Goal: Transaction & Acquisition: Purchase product/service

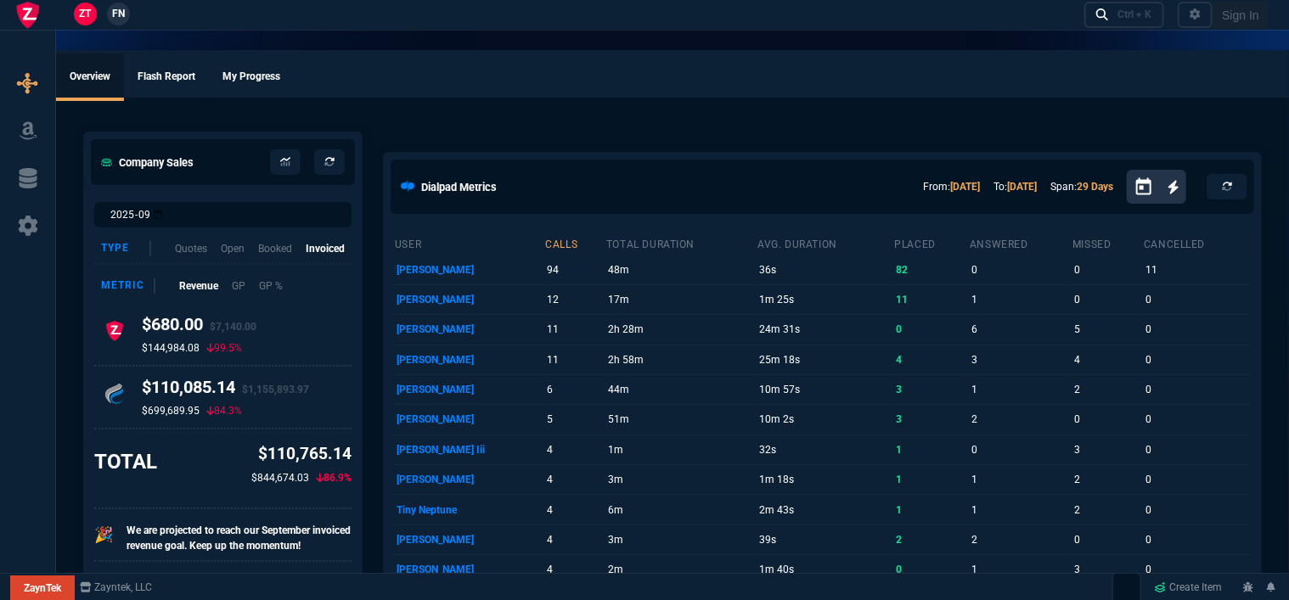
select select "12: [PERSON_NAME]"
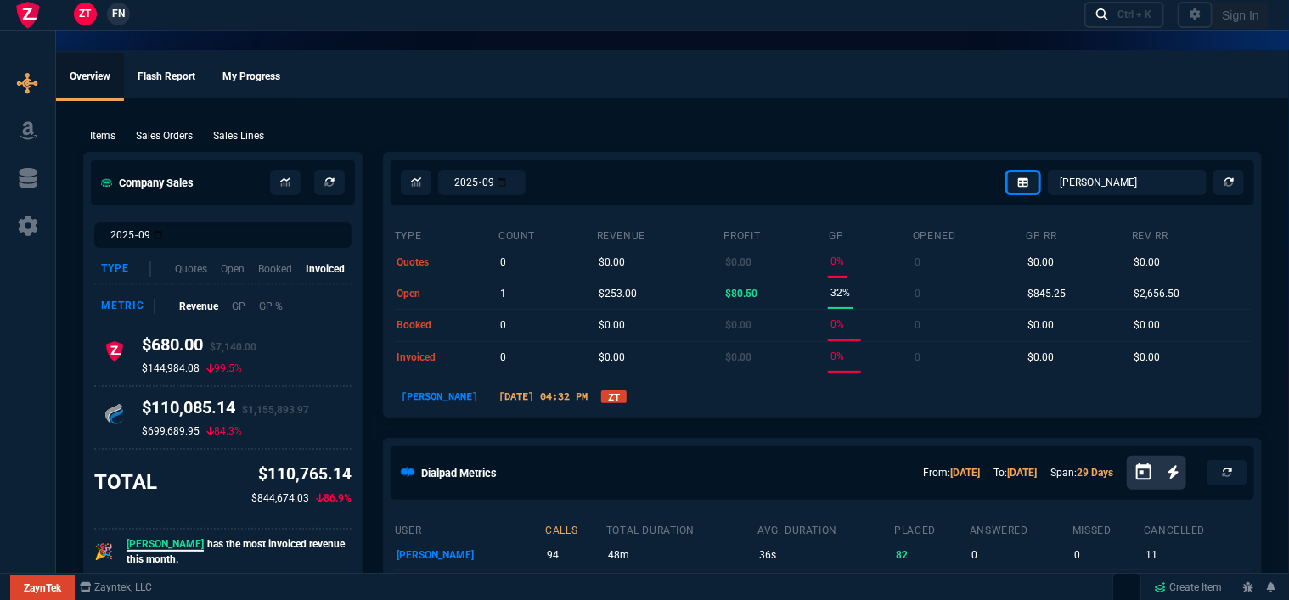
type input "100"
type input "995"
type input "1260.57"
type input "22"
type input "190"
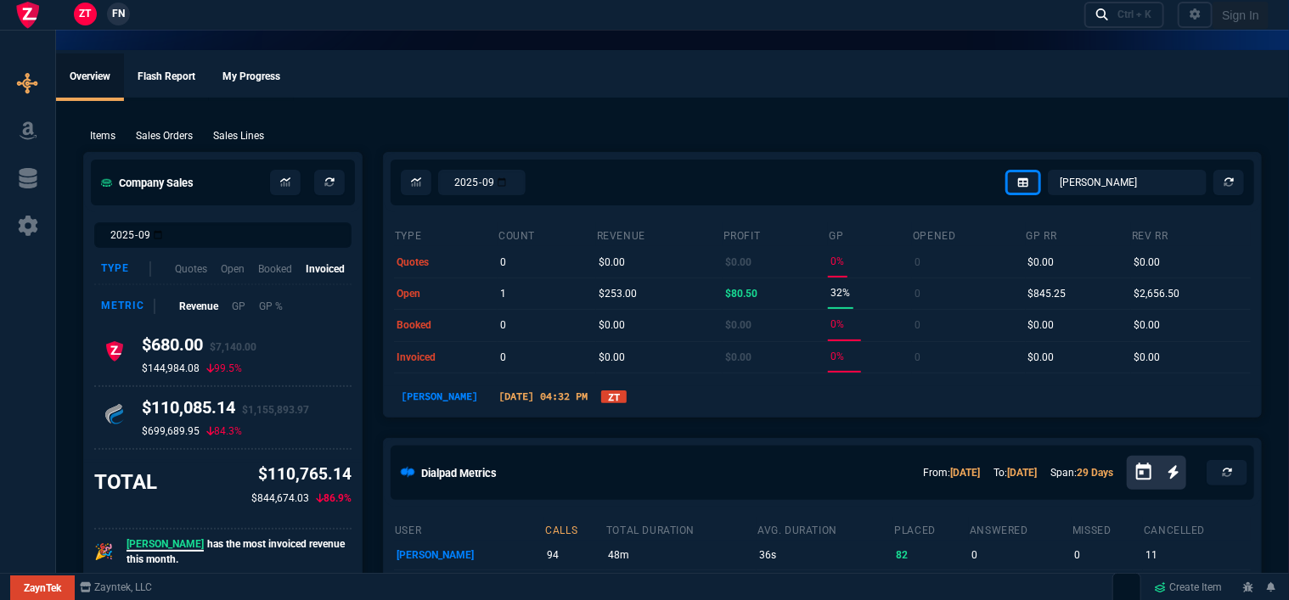
type input "1178.09"
type input "11"
type input "135"
type input "1908.52"
type input "18"
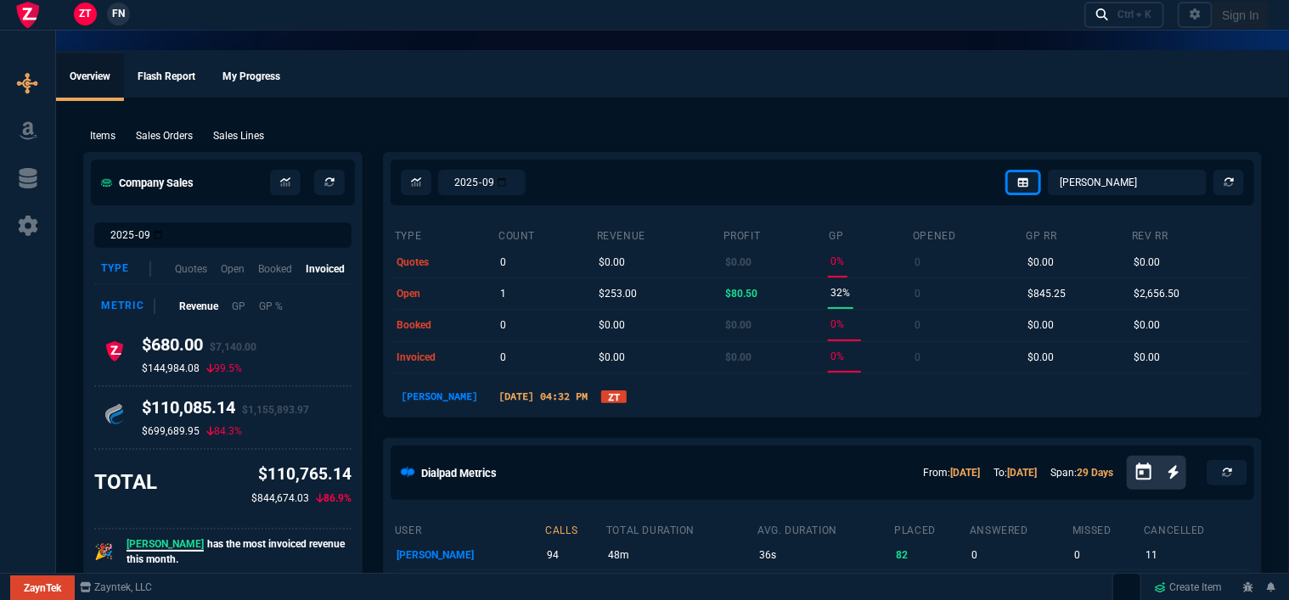
type input "211"
type input "1746.35"
type input "100"
type input "2085"
type input "2844.07"
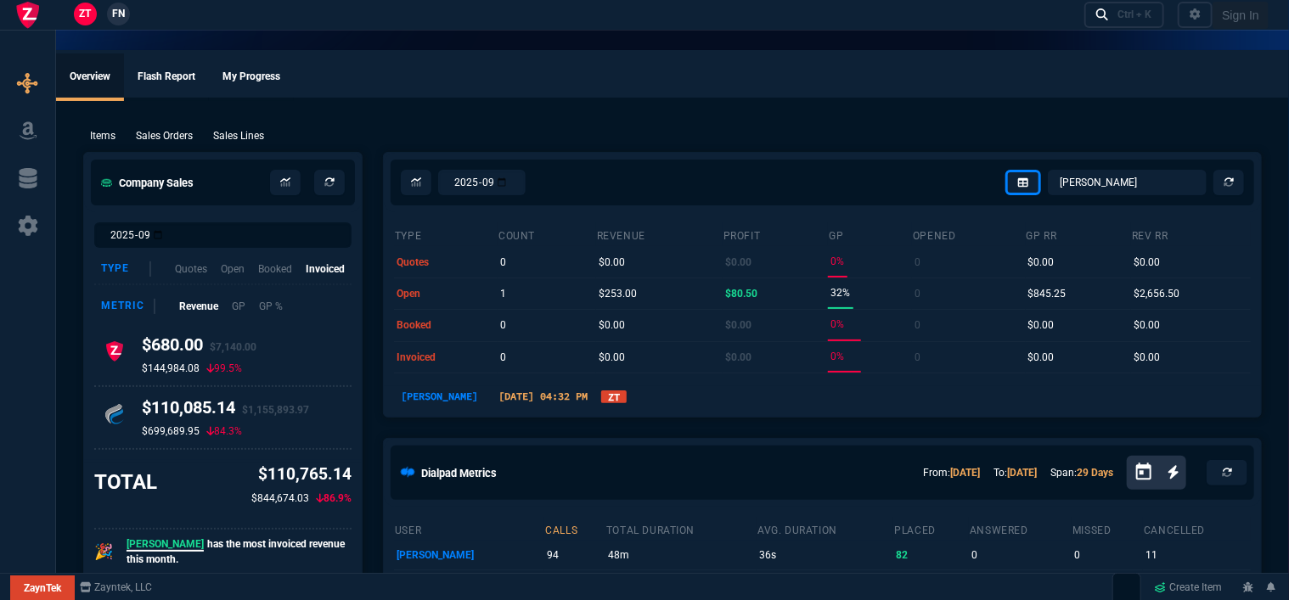
type input "100"
type input "1665"
type input "2494.8"
type input "13"
type input "361"
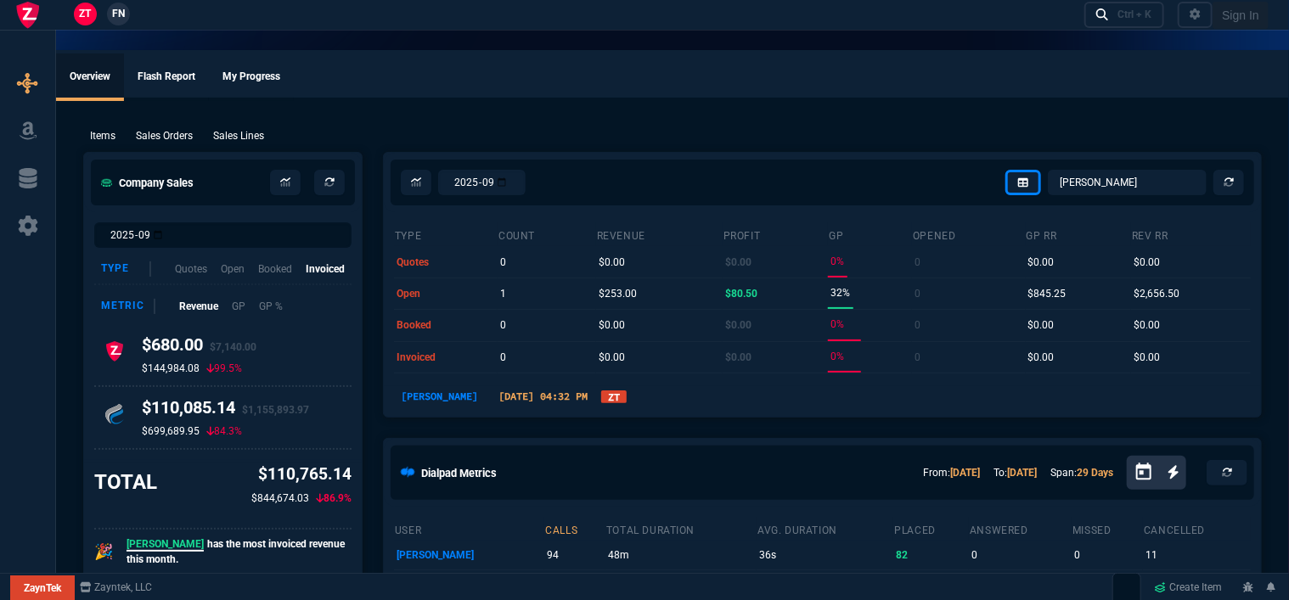
type input "3548.15"
type input "20"
type input "715"
type input "4041.58"
type input "3"
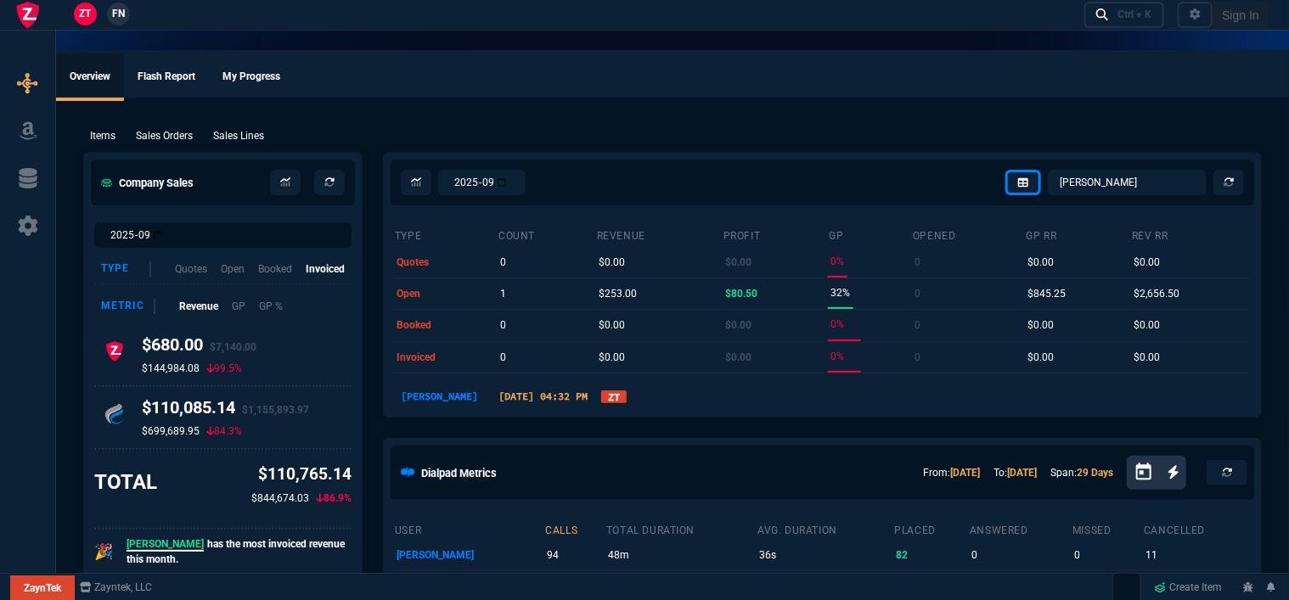
type input "12"
type input "699"
type input "11"
type input "88"
type input "1049"
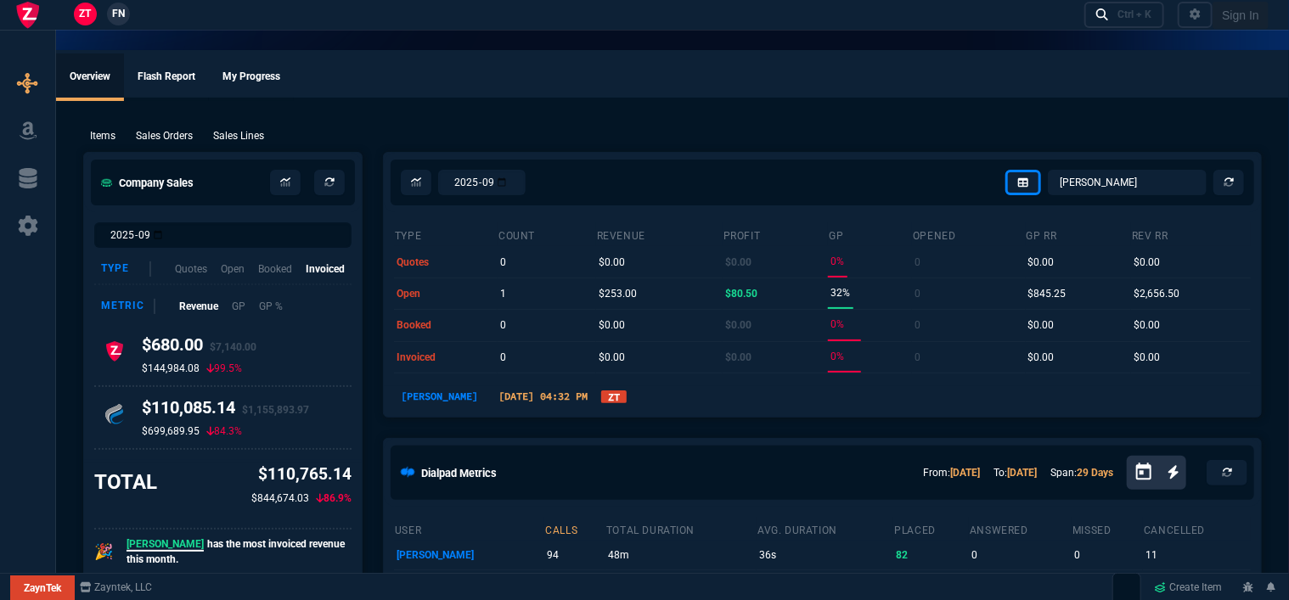
type input "2"
type input "33"
type input "1999"
type input "10"
type input "121"
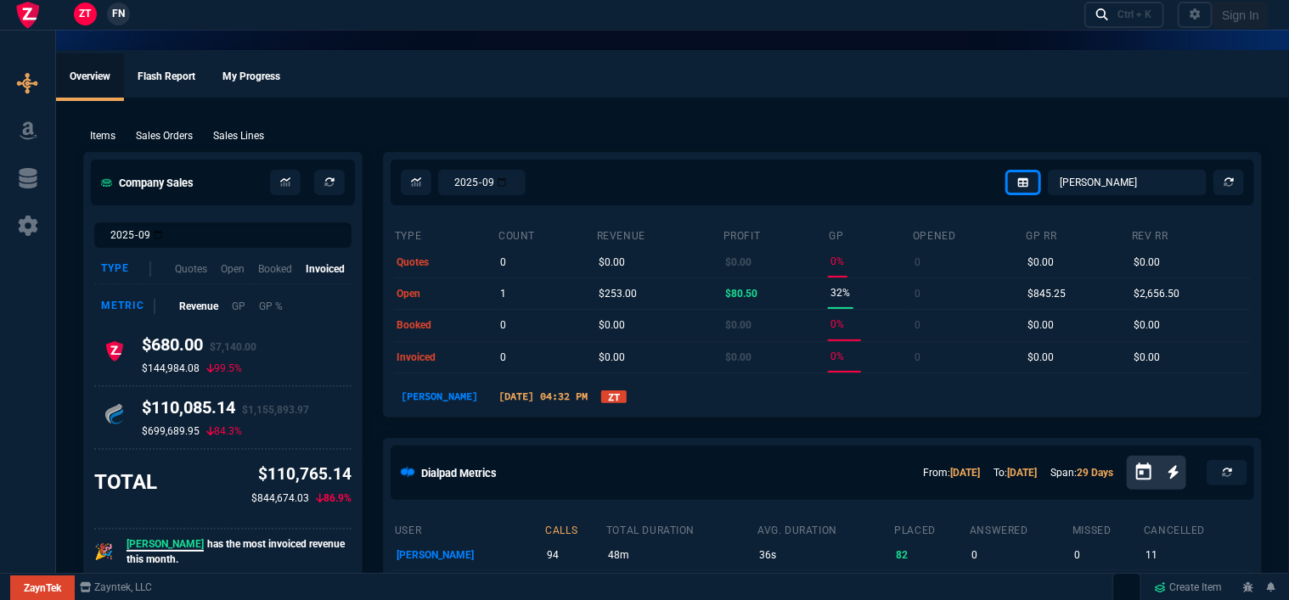
type input "1649"
type input "3"
type input "75"
type input "4352.04"
type input "2"
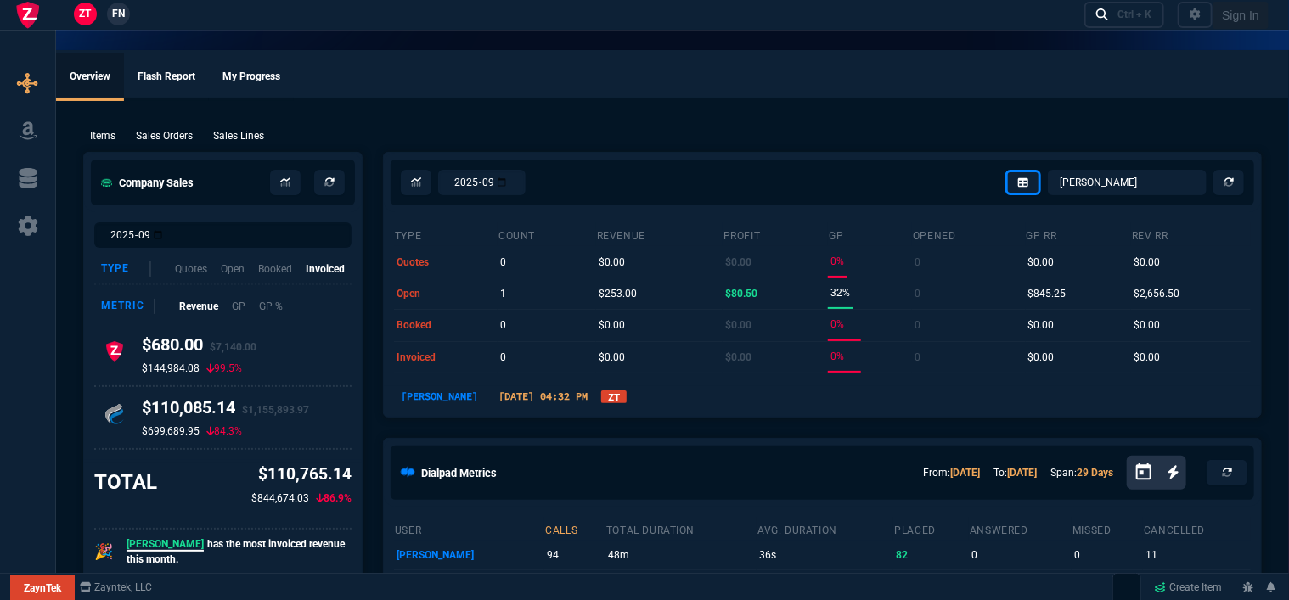
type input "59"
type input "4964.65"
type input "0"
type input "6409.36"
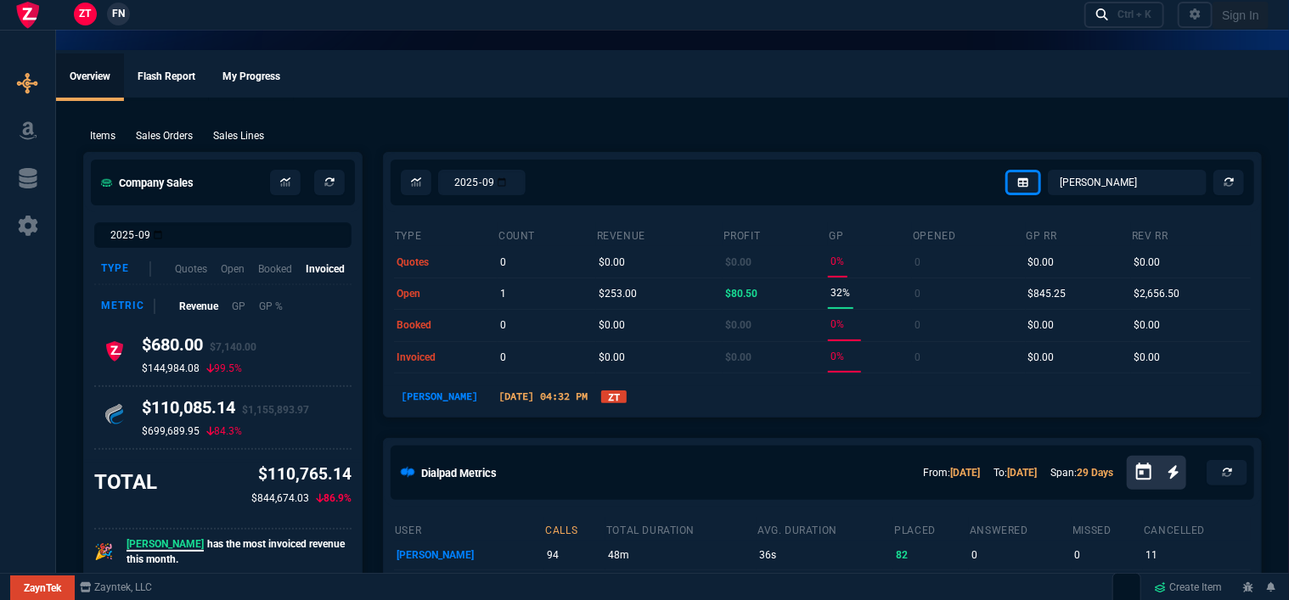
type input "21"
type input "28"
type input "33"
type input "34"
type input "27"
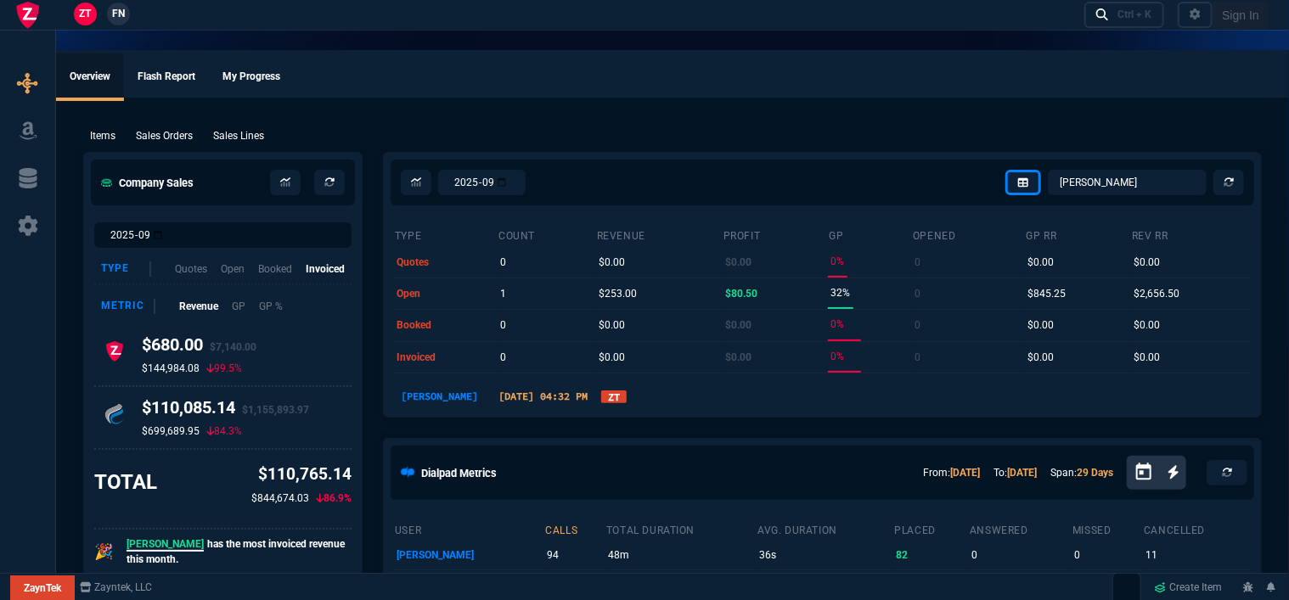
type input "33"
type input "24"
type input "10"
type input "33"
type input "26"
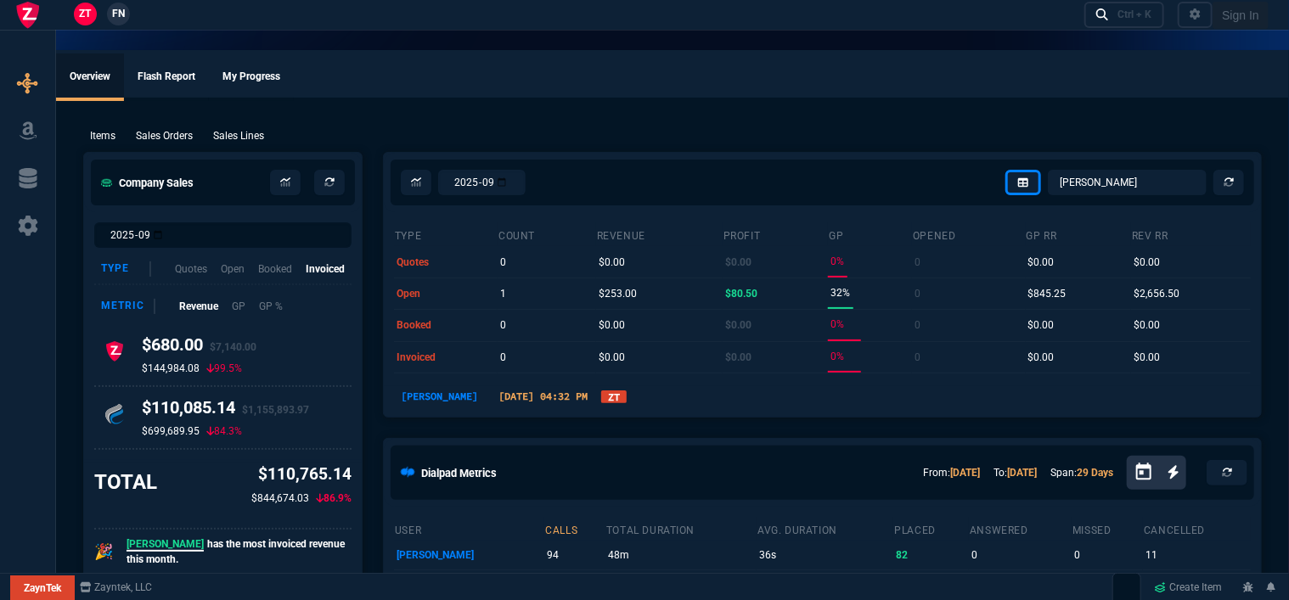
type input "33"
type input "27"
type input "33"
type input "26"
type input "100"
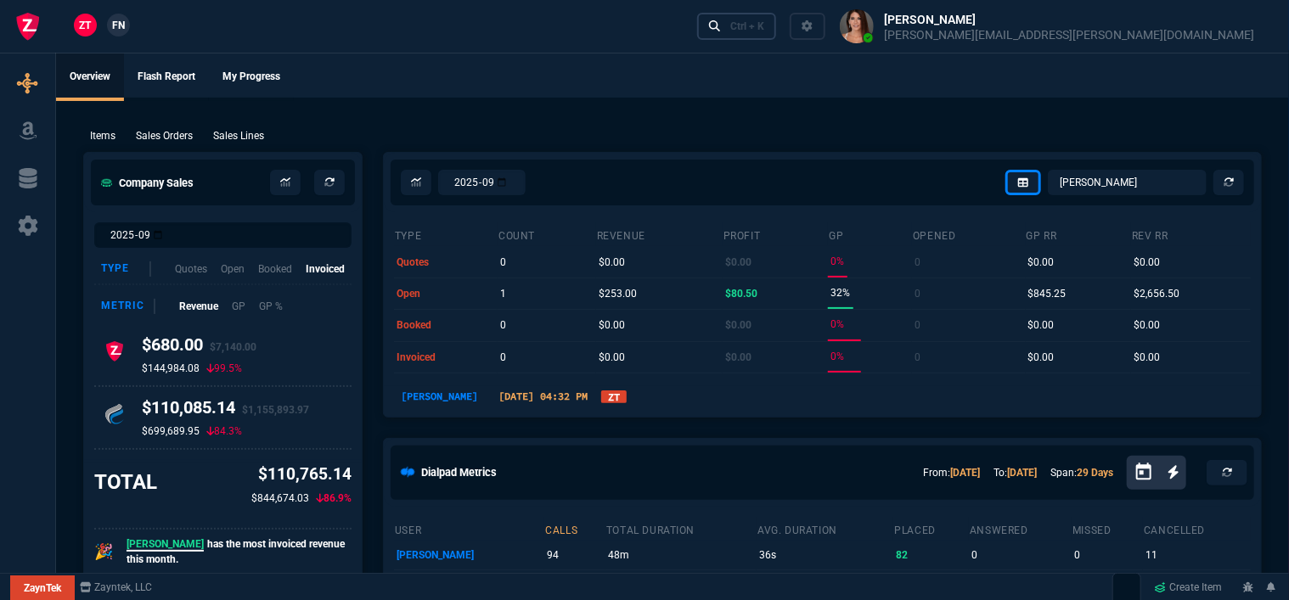
click at [764, 31] on div "Ctrl + K" at bounding box center [747, 27] width 34 height 14
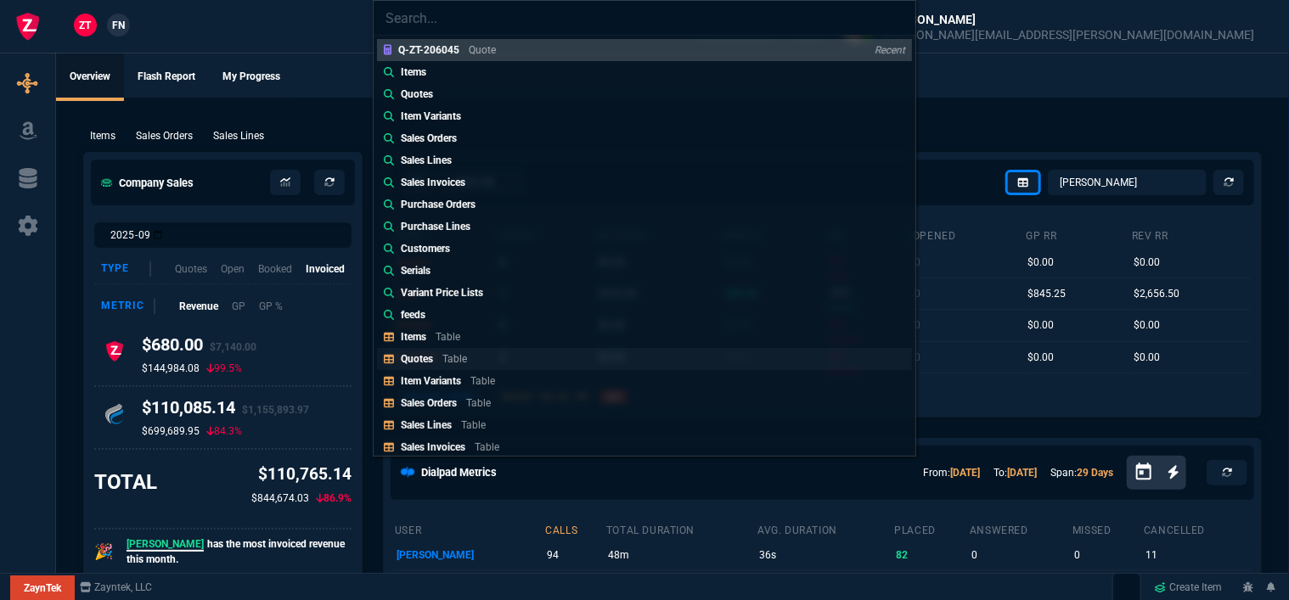
click at [506, 348] on link "Quotes Table" at bounding box center [644, 359] width 535 height 22
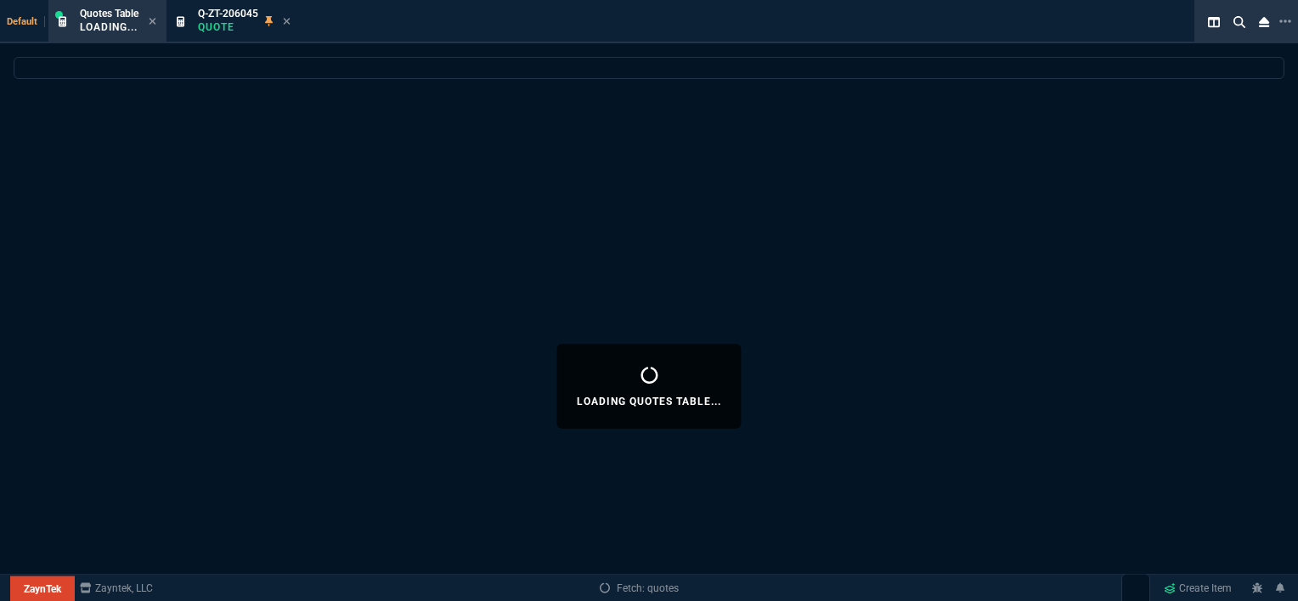
select select
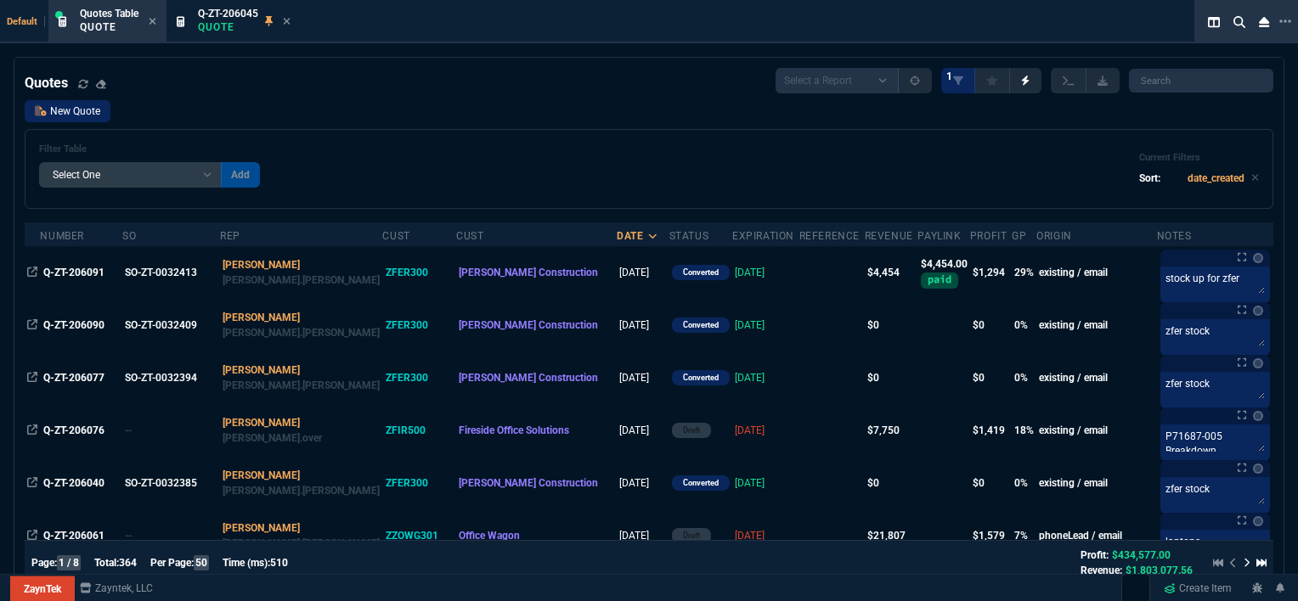
click at [68, 112] on link "New Quote" at bounding box center [68, 111] width 86 height 22
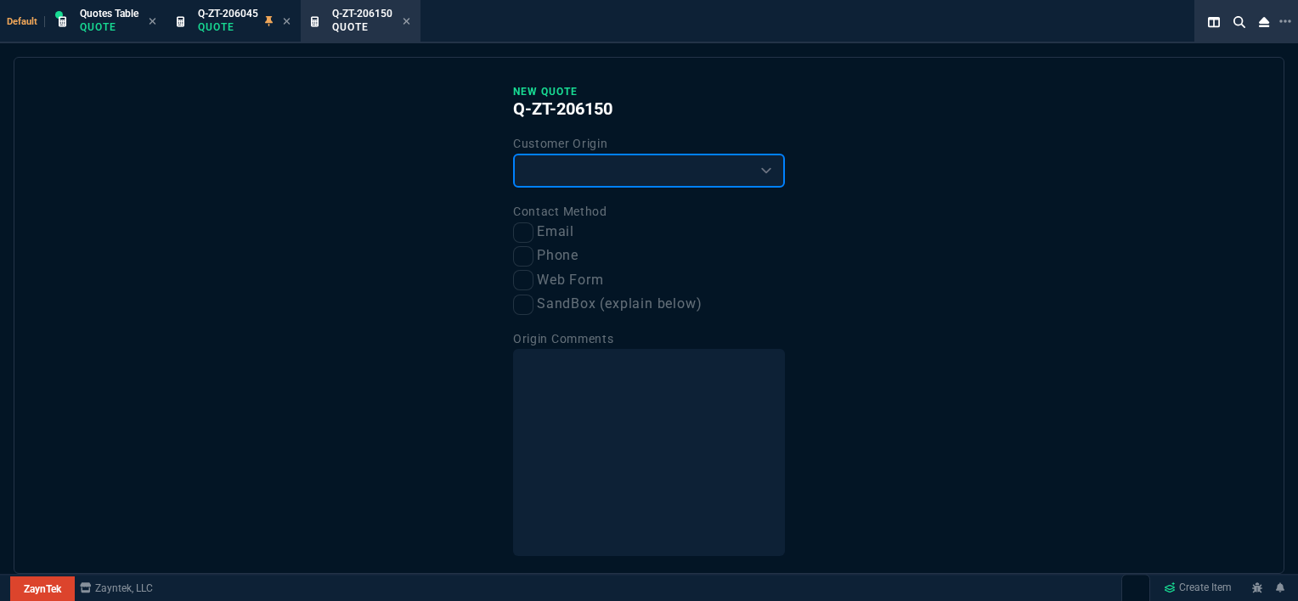
click at [586, 173] on select "Existing Customer Amazon Lead (first order) Website Lead (first order) Called (…" at bounding box center [649, 171] width 272 height 34
select select "phoneLead"
click at [513, 154] on select "Existing Customer Amazon Lead (first order) Website Lead (first order) Called (…" at bounding box center [649, 171] width 272 height 34
click at [516, 258] on input "Phone" at bounding box center [523, 256] width 20 height 20
checkbox input "true"
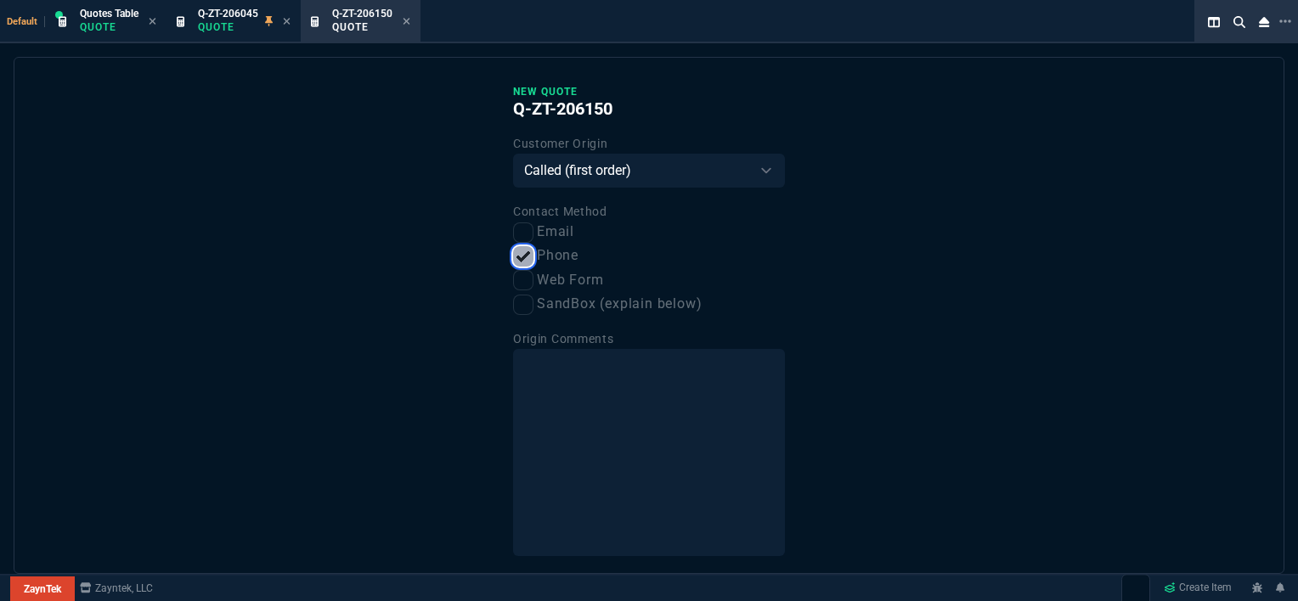
scroll to position [64, 0]
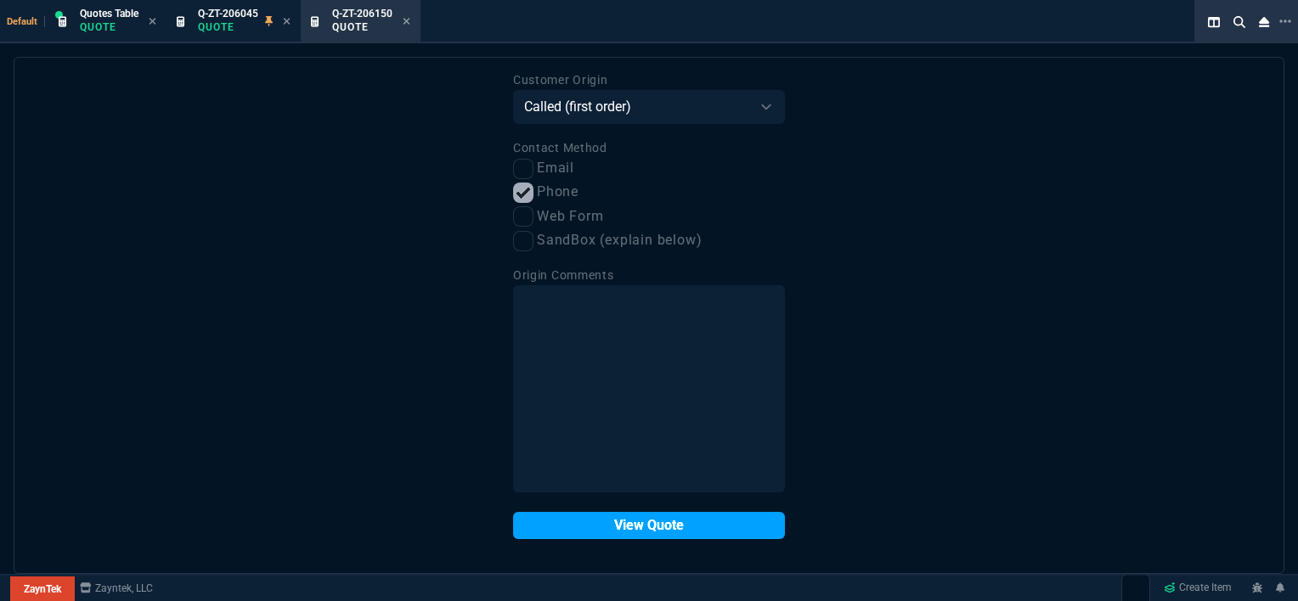
click at [642, 525] on button "View Quote" at bounding box center [649, 525] width 272 height 27
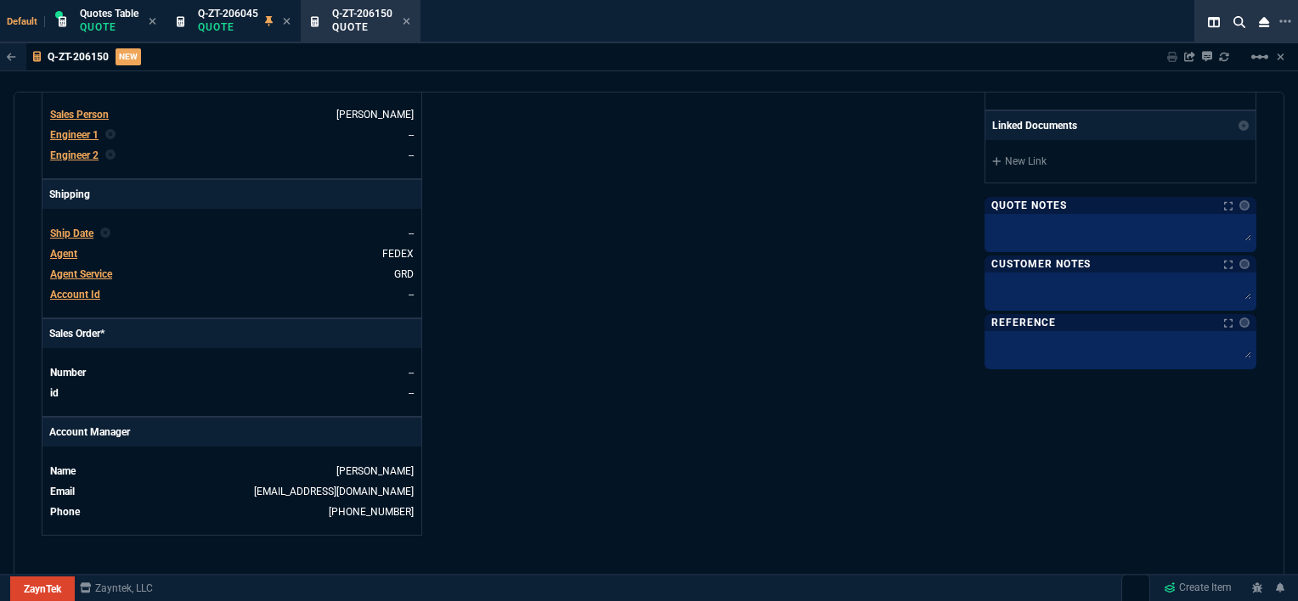
scroll to position [792, 0]
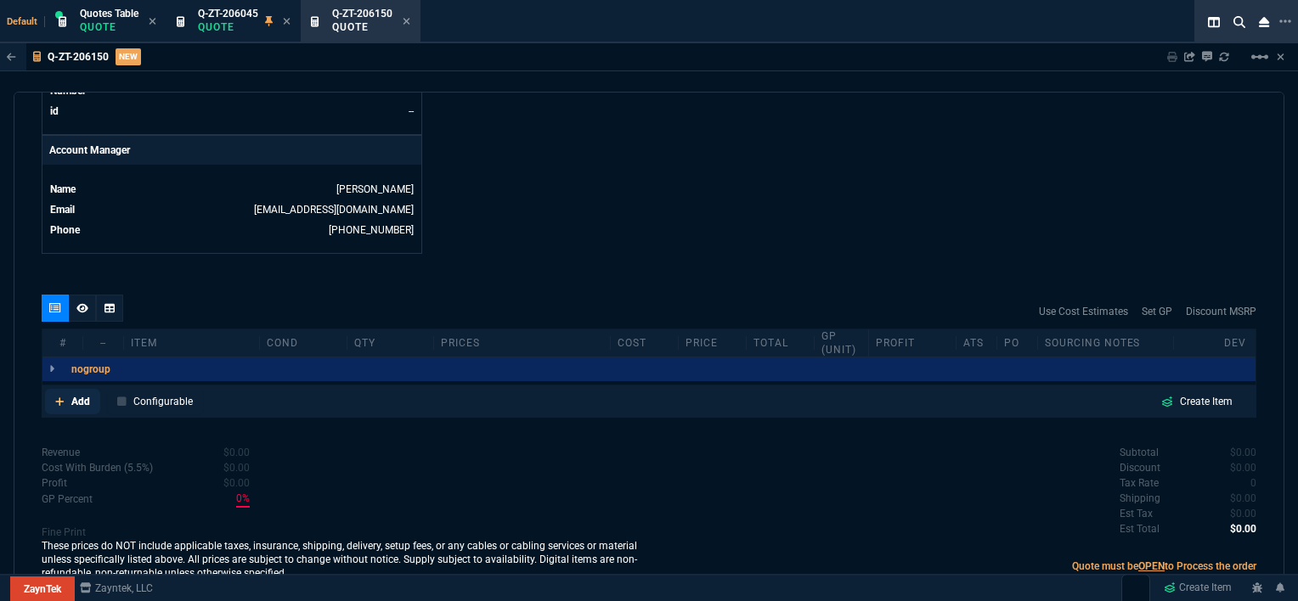
click at [58, 397] on icon at bounding box center [59, 402] width 9 height 10
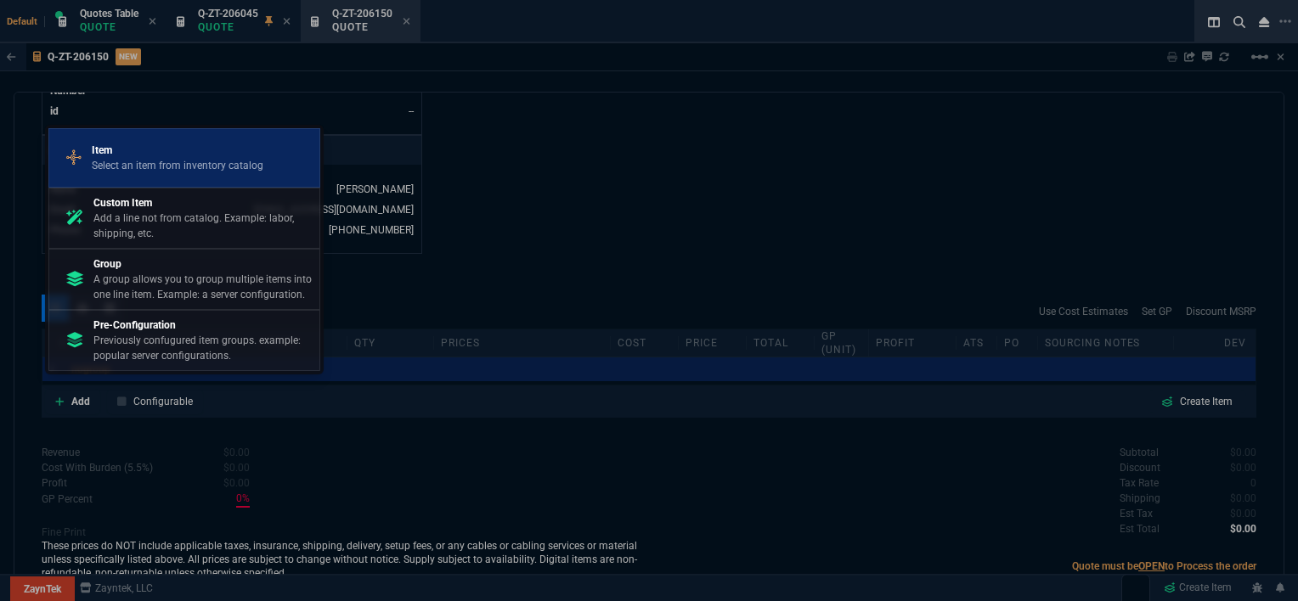
click at [136, 154] on p "Item" at bounding box center [178, 150] width 172 height 15
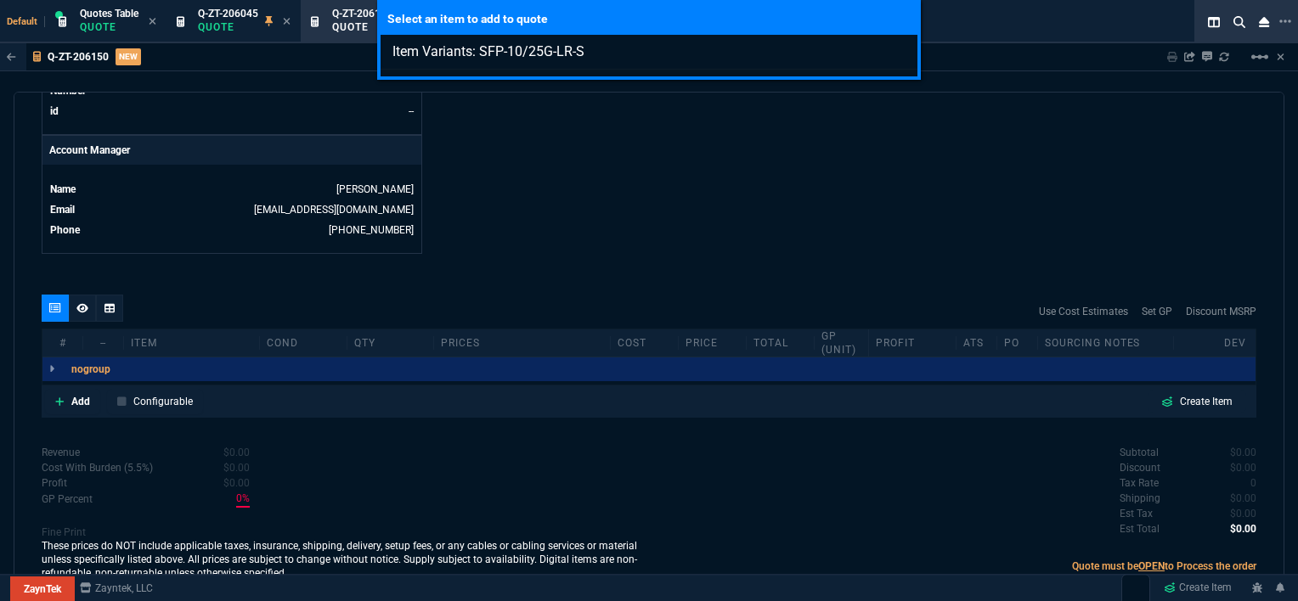
type input "Item Variants: SFP-10/25G-LR-S"
drag, startPoint x: 682, startPoint y: 200, endPoint x: 258, endPoint y: 332, distance: 444.0
click at [681, 200] on div "Select an item to add to quote Item Variants: SFP-10/25G-LR-S" at bounding box center [649, 300] width 1298 height 601
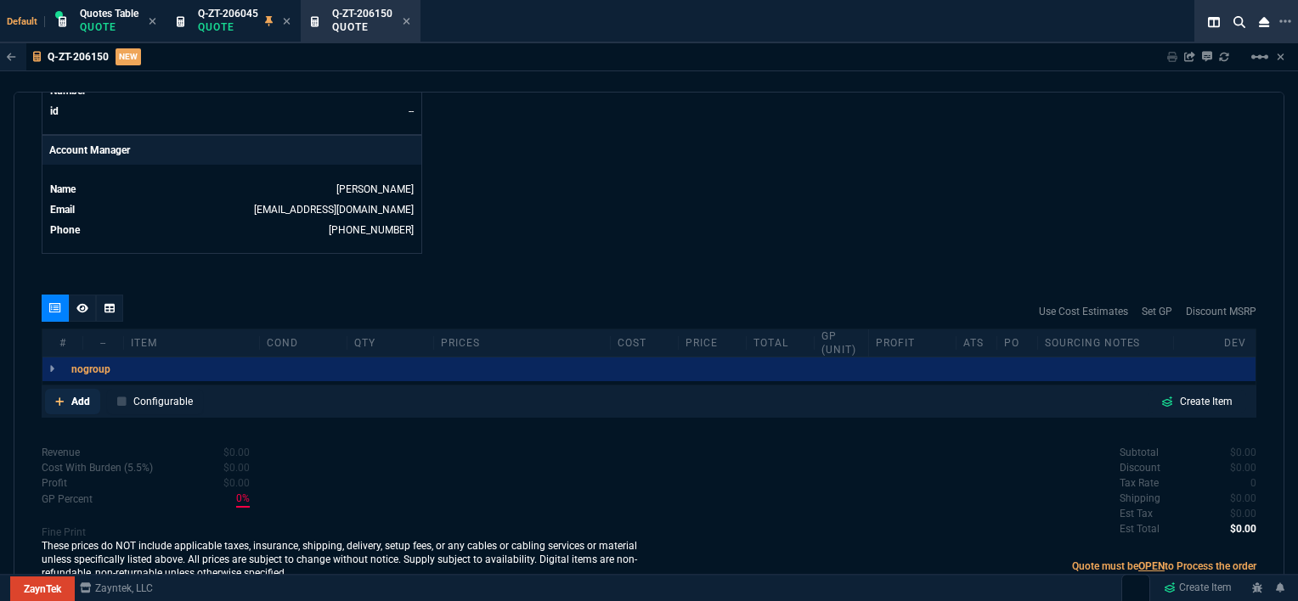
click at [55, 397] on icon at bounding box center [59, 402] width 9 height 10
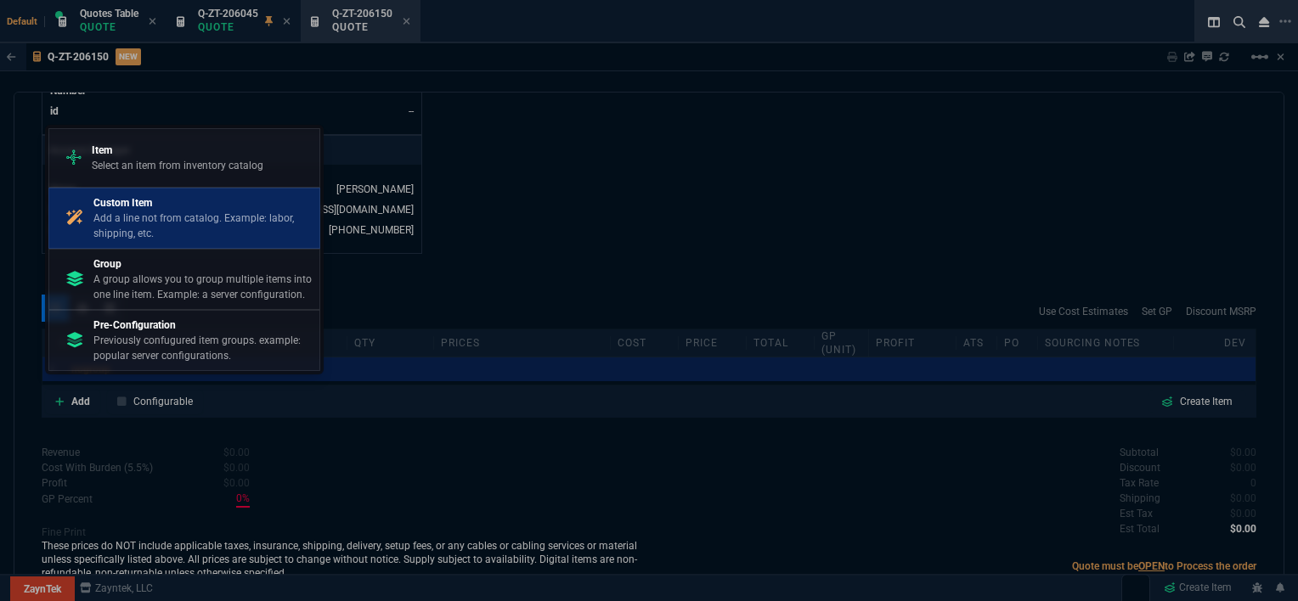
click at [111, 215] on p "Add a line not from catalog. Example: labor, shipping, etc." at bounding box center [202, 226] width 219 height 31
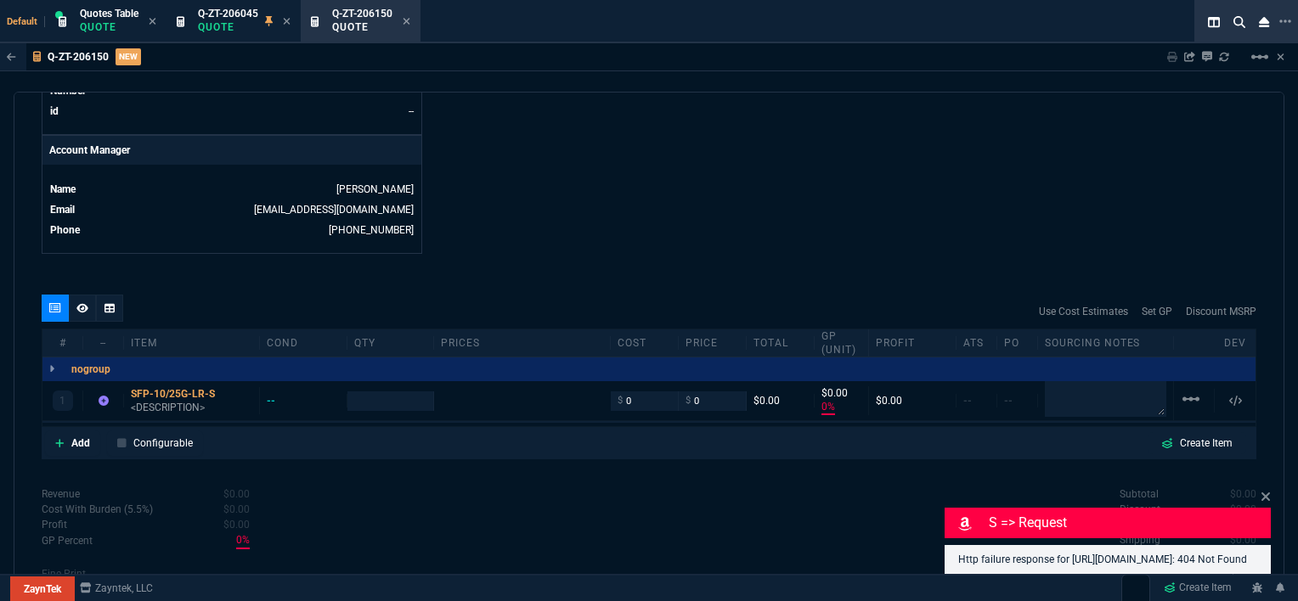
type input "0"
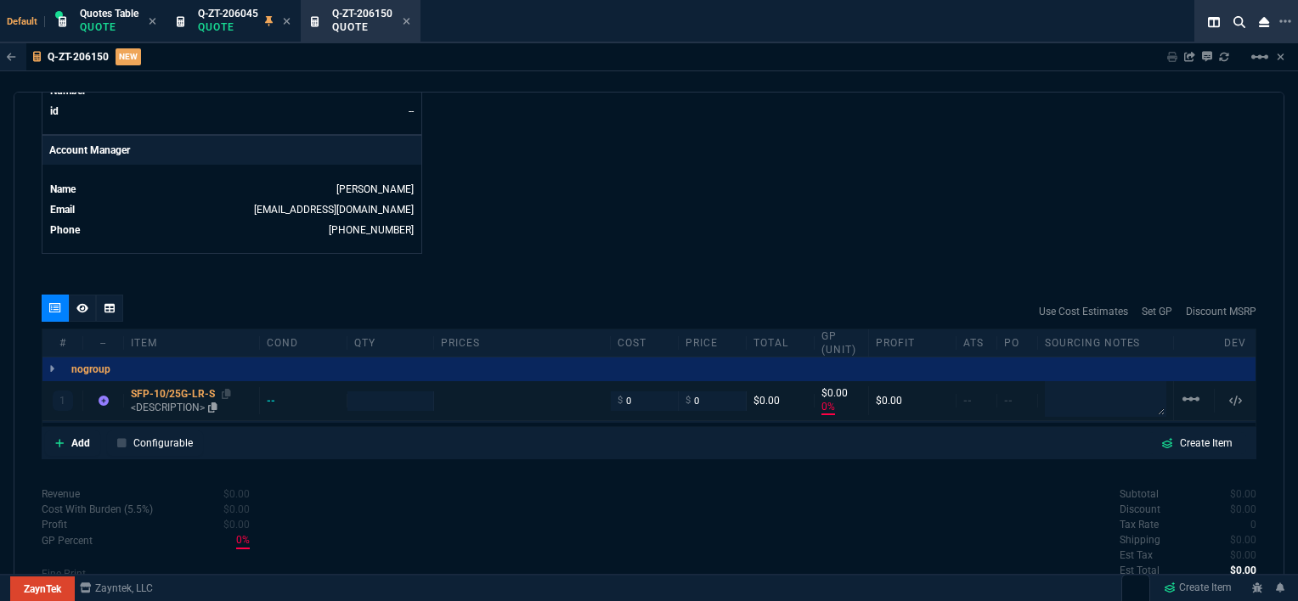
click at [180, 401] on p "<DESCRIPTION>" at bounding box center [191, 408] width 121 height 14
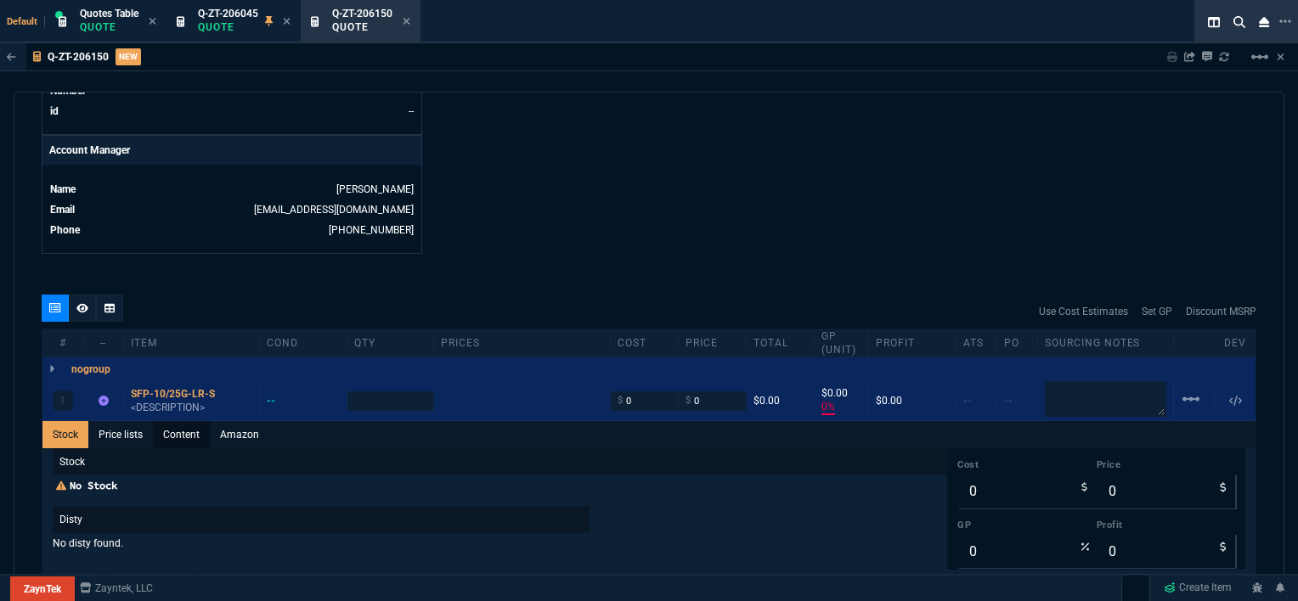
click at [190, 421] on link "Content" at bounding box center [181, 434] width 57 height 27
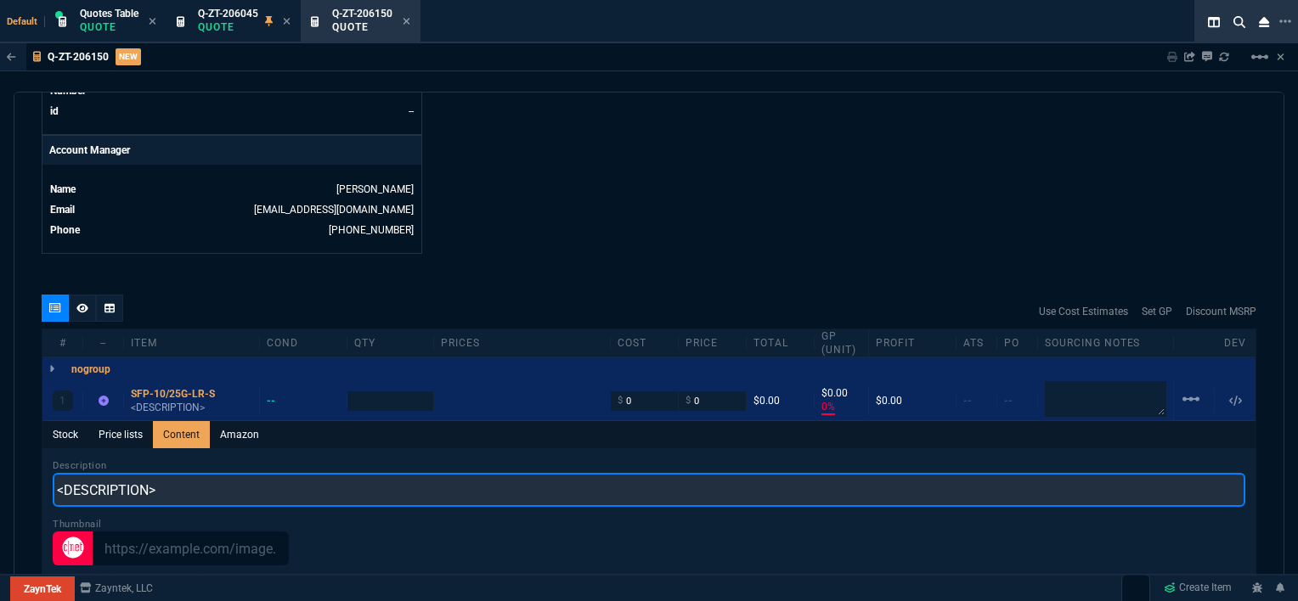
drag, startPoint x: 183, startPoint y: 476, endPoint x: 719, endPoint y: 150, distance: 626.2
click at [8, 465] on div "Q-ZT-206150 NEW Sharing Q-ZT-206150 Link Dev Link Share on Teams linear_scale q…" at bounding box center [649, 363] width 1298 height 641
paste input "Cisco - SFP28 transceiver module - 10GbE, 25GbE"
type input "Cisco - SFP28 transceiver module - 10GbE, 25GbE"
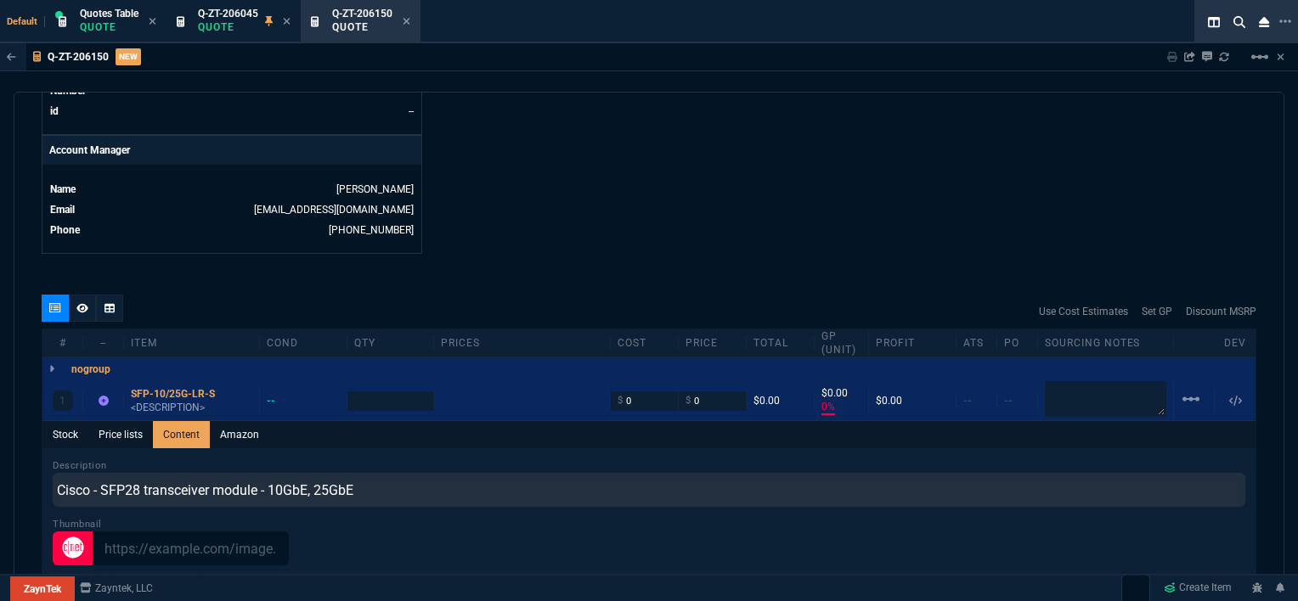
type input "1"
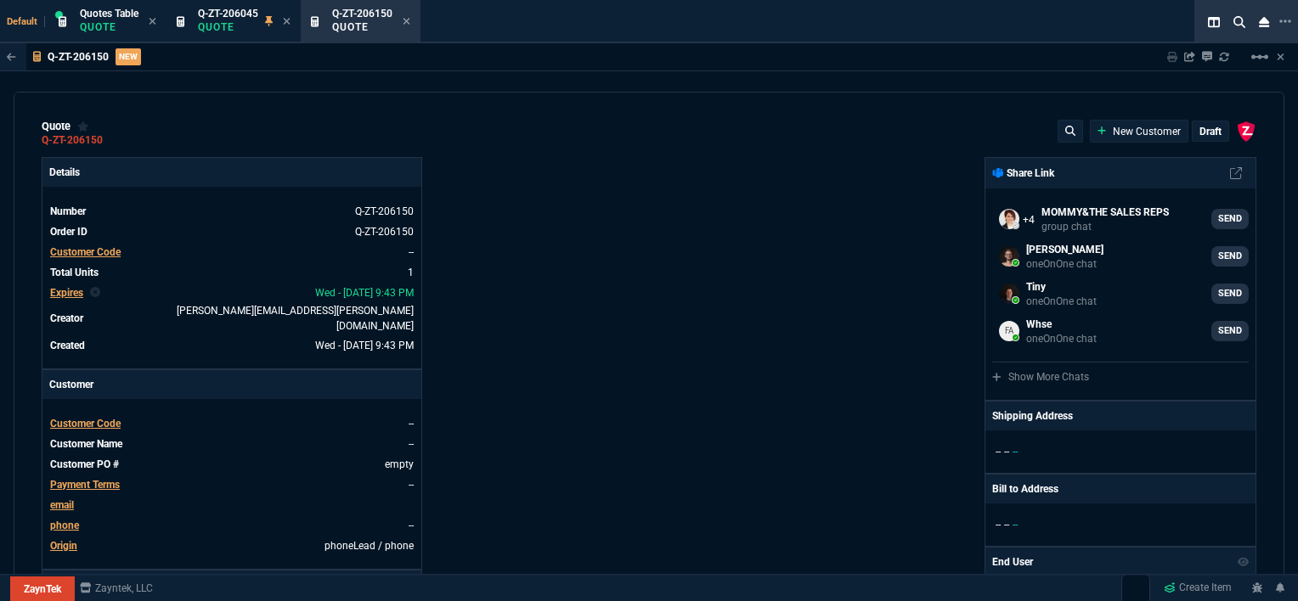
select select "12: [PERSON_NAME]"
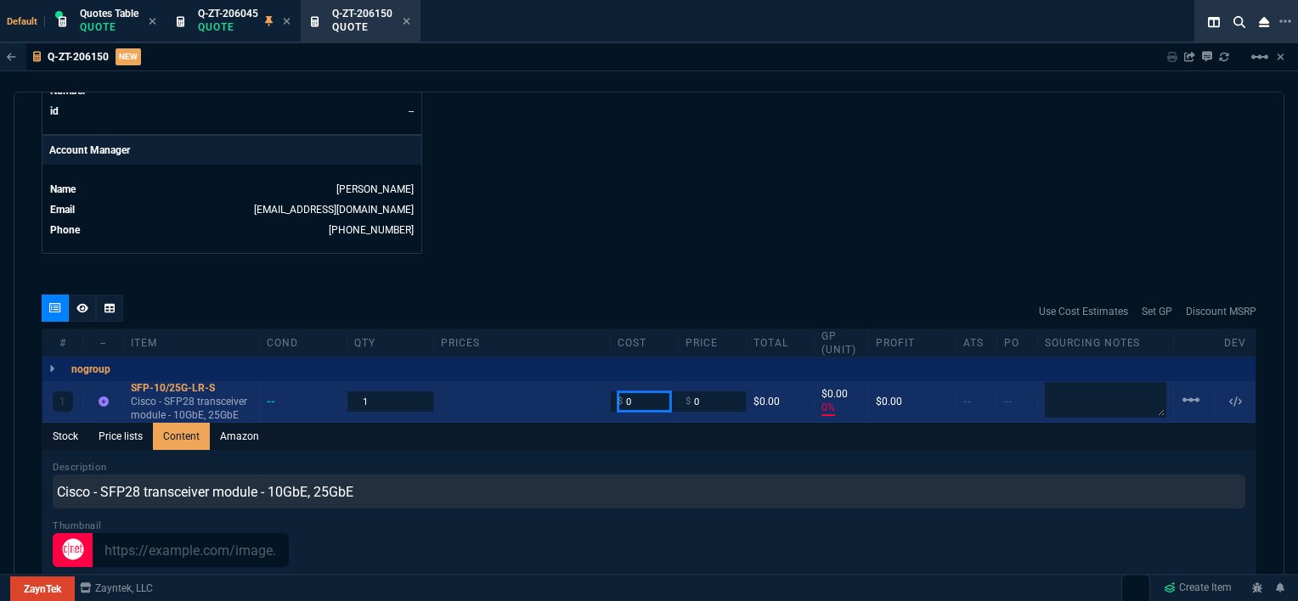
drag, startPoint x: 639, startPoint y: 380, endPoint x: 598, endPoint y: 382, distance: 40.8
click at [598, 382] on div "1 SFP-10/25G-LR-S Cisco - SFP28 transceiver module - 10GbE, 25GbE -- 1 $ 0 $ 0 …" at bounding box center [648, 402] width 1213 height 42
type input "550"
click at [1084, 392] on textarea at bounding box center [1105, 400] width 121 height 36
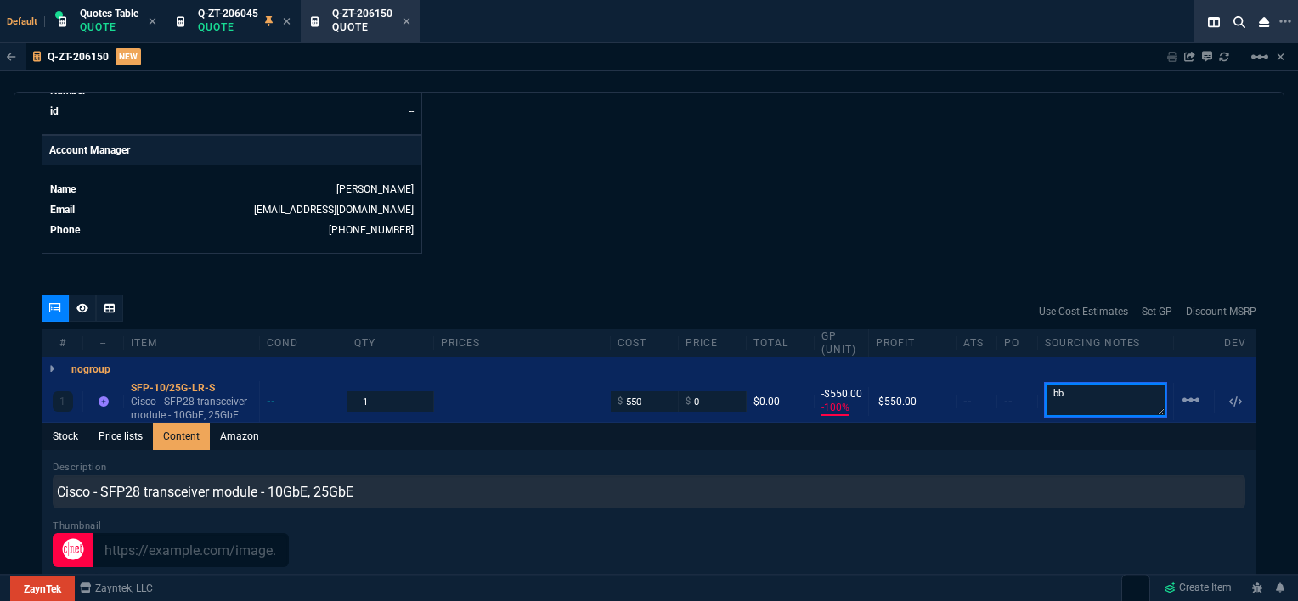
type textarea "bb"
click at [778, 248] on div "quote Q-ZT-206150 New Customer draft ZaynTek, LLC 2609 Technology Dr Suite 200 …" at bounding box center [649, 347] width 1271 height 511
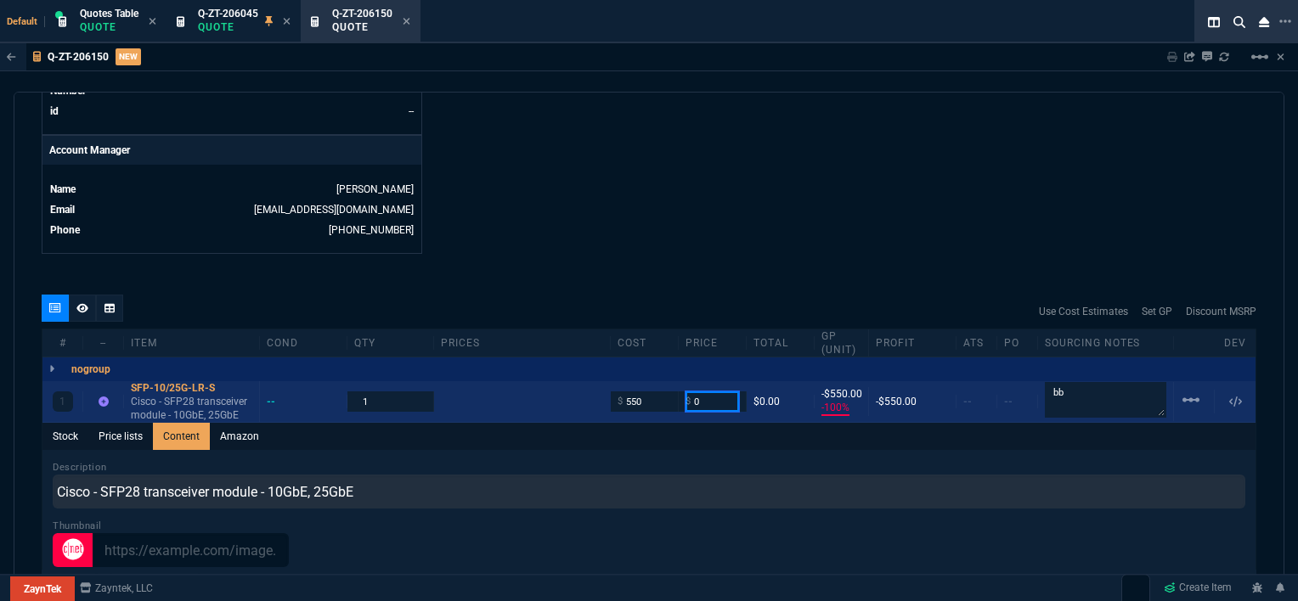
drag, startPoint x: 712, startPoint y: 384, endPoint x: 669, endPoint y: 384, distance: 42.5
click at [669, 384] on div "1 SFP-10/25G-LR-S Cisco - SFP28 transceiver module - 10GbE, 25GbE -- 1 $ 550 $ …" at bounding box center [648, 402] width 1213 height 42
type input "7"
type input "698"
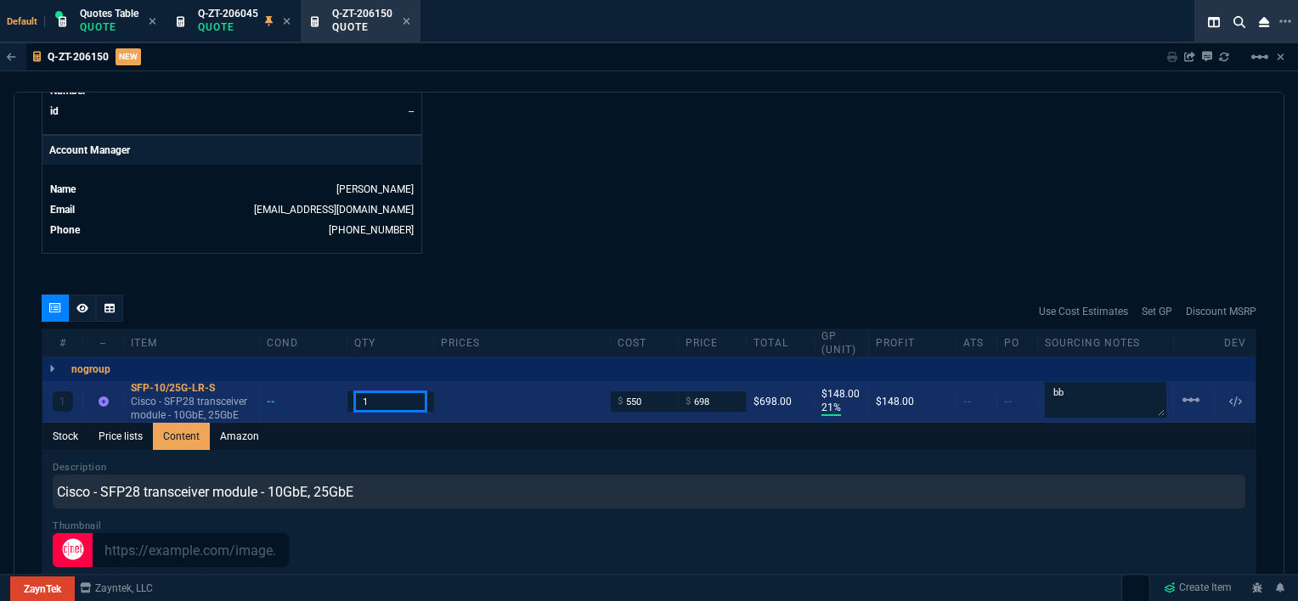
drag, startPoint x: 375, startPoint y: 387, endPoint x: 339, endPoint y: 384, distance: 36.7
click at [339, 384] on div "1 SFP-10/25G-LR-S Cisco - SFP28 transceiver module - 10GbE, 25GbE -- 1 $ 550 $ …" at bounding box center [648, 402] width 1213 height 42
type input "10"
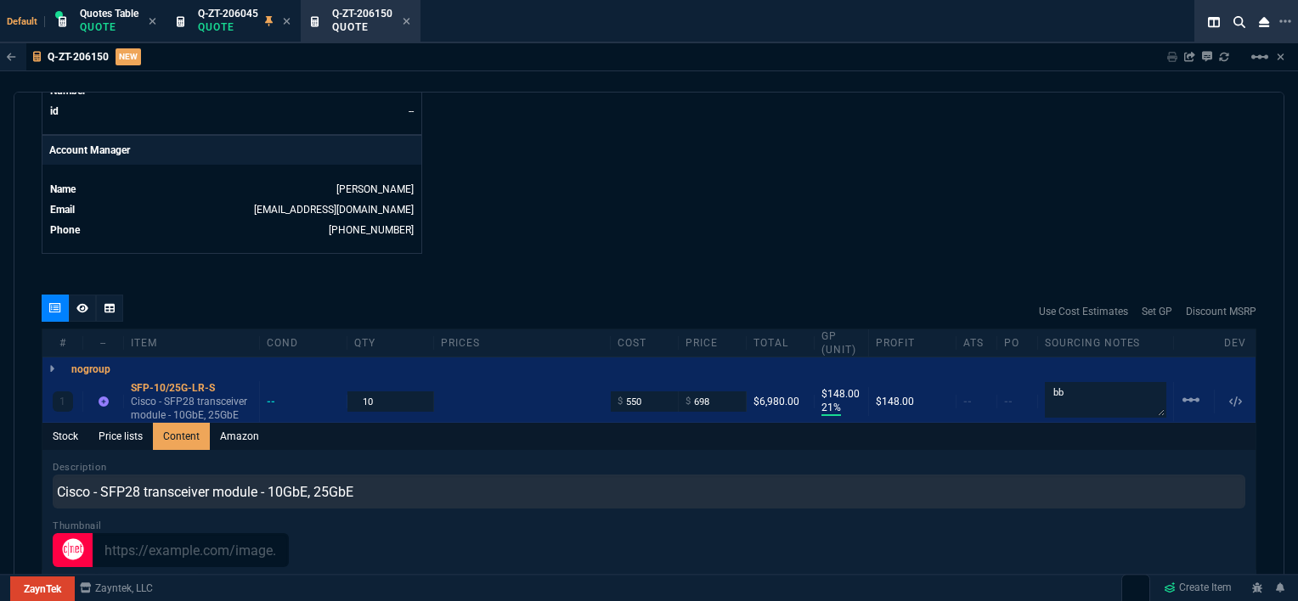
click at [82, 303] on icon at bounding box center [82, 308] width 12 height 10
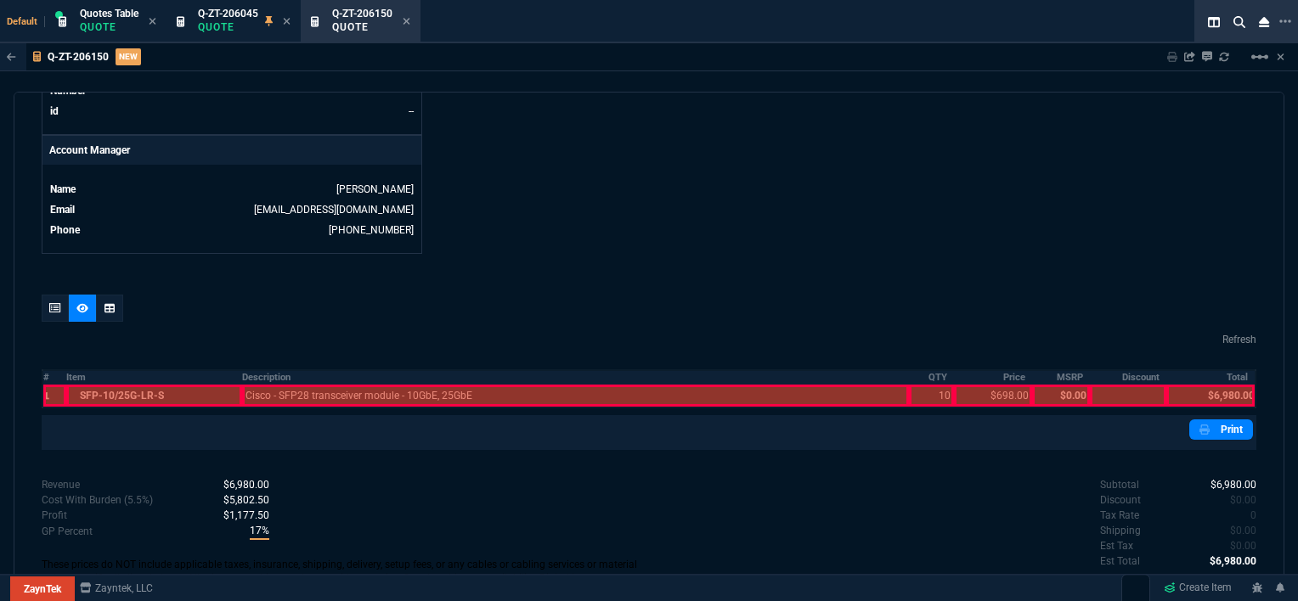
click at [123, 385] on div at bounding box center [154, 396] width 176 height 22
click at [341, 385] on div at bounding box center [575, 396] width 667 height 22
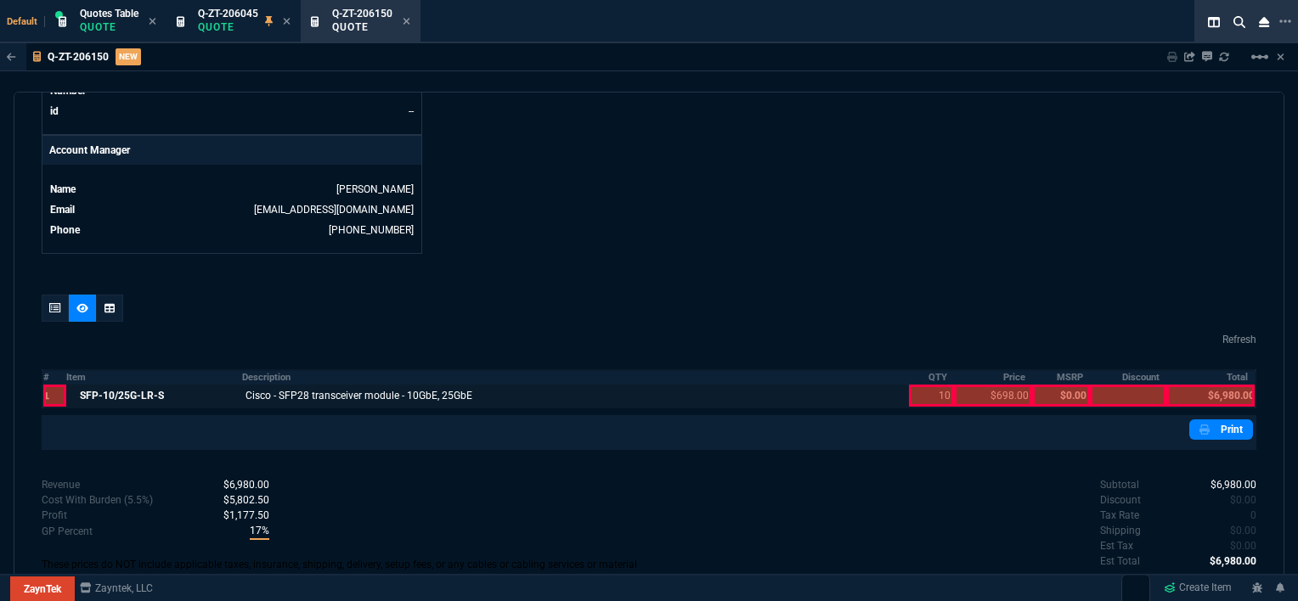
click at [910, 385] on div at bounding box center [931, 396] width 44 height 22
click at [961, 388] on div at bounding box center [993, 396] width 78 height 22
click at [1209, 385] on div at bounding box center [1210, 396] width 88 height 22
click at [50, 303] on icon at bounding box center [55, 308] width 12 height 10
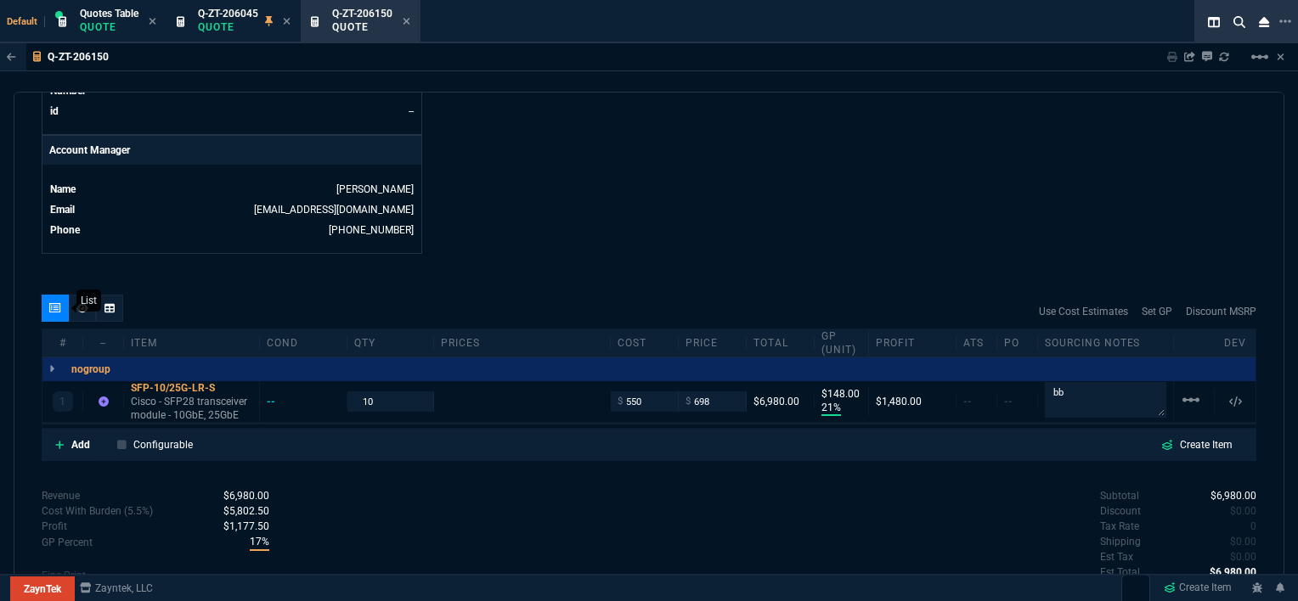
type input "21"
type input "148"
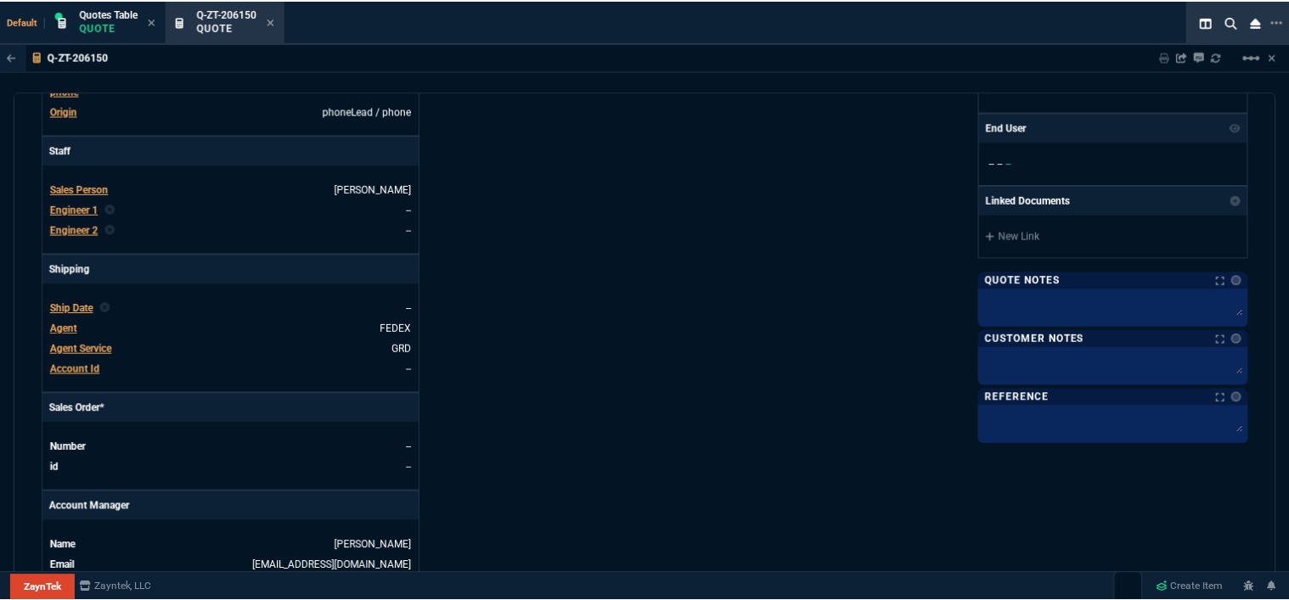
scroll to position [282, 0]
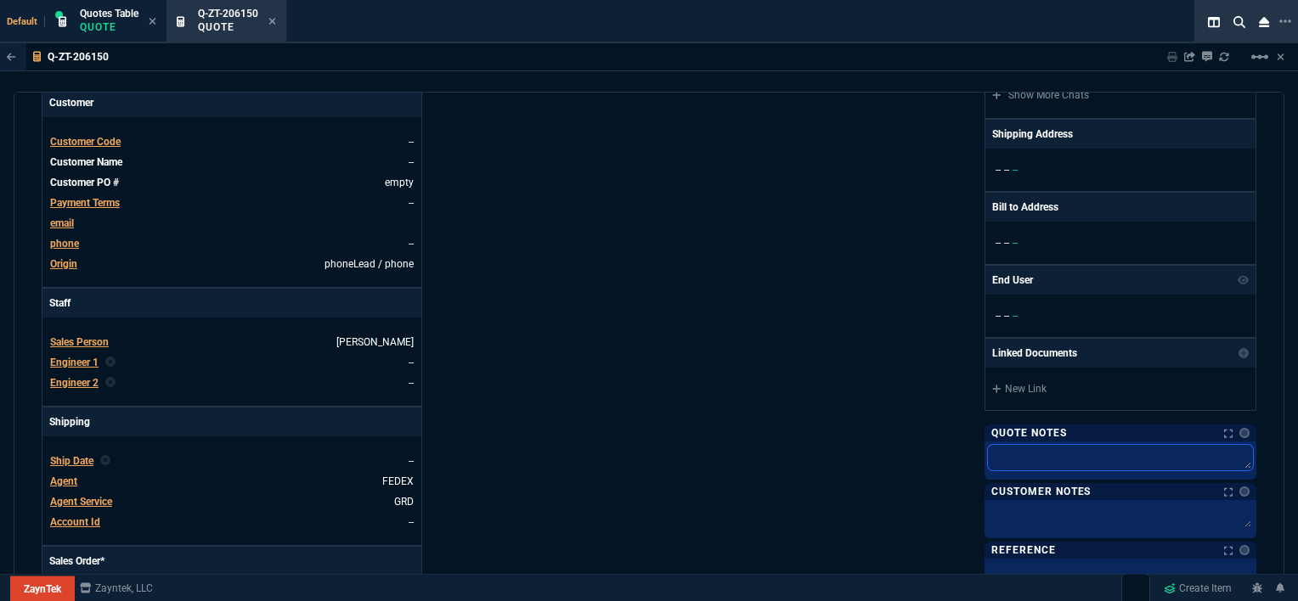
click at [1020, 453] on textarea at bounding box center [1120, 457] width 265 height 25
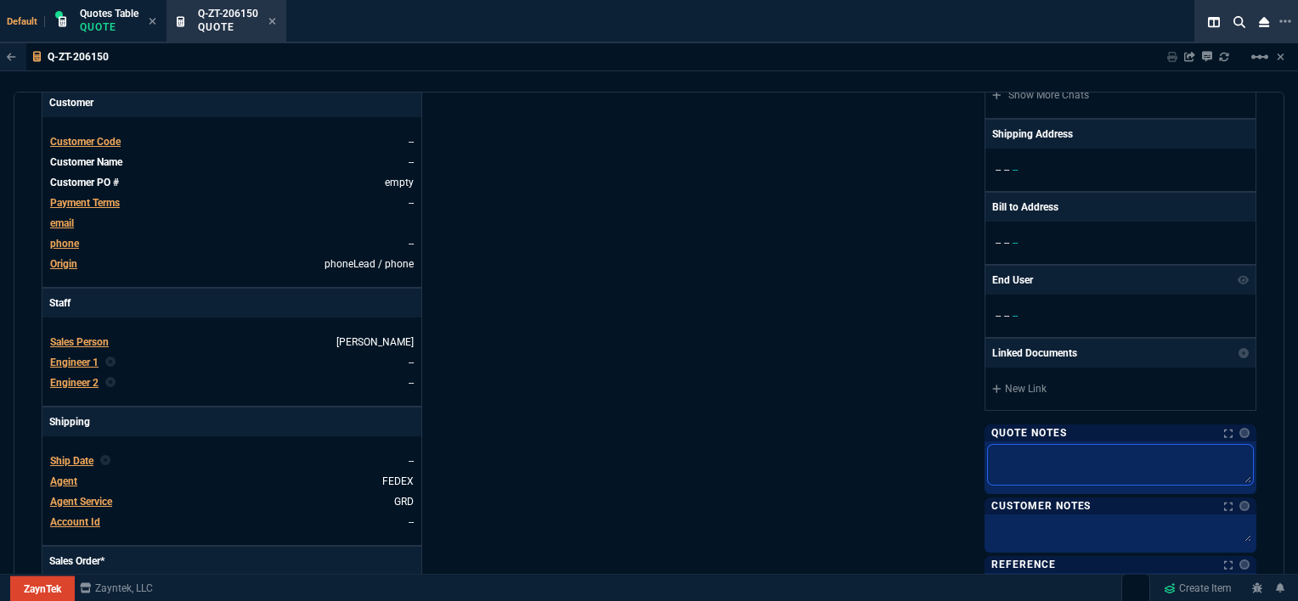
type textarea "a"
type textarea "ad"
type textarea "adr"
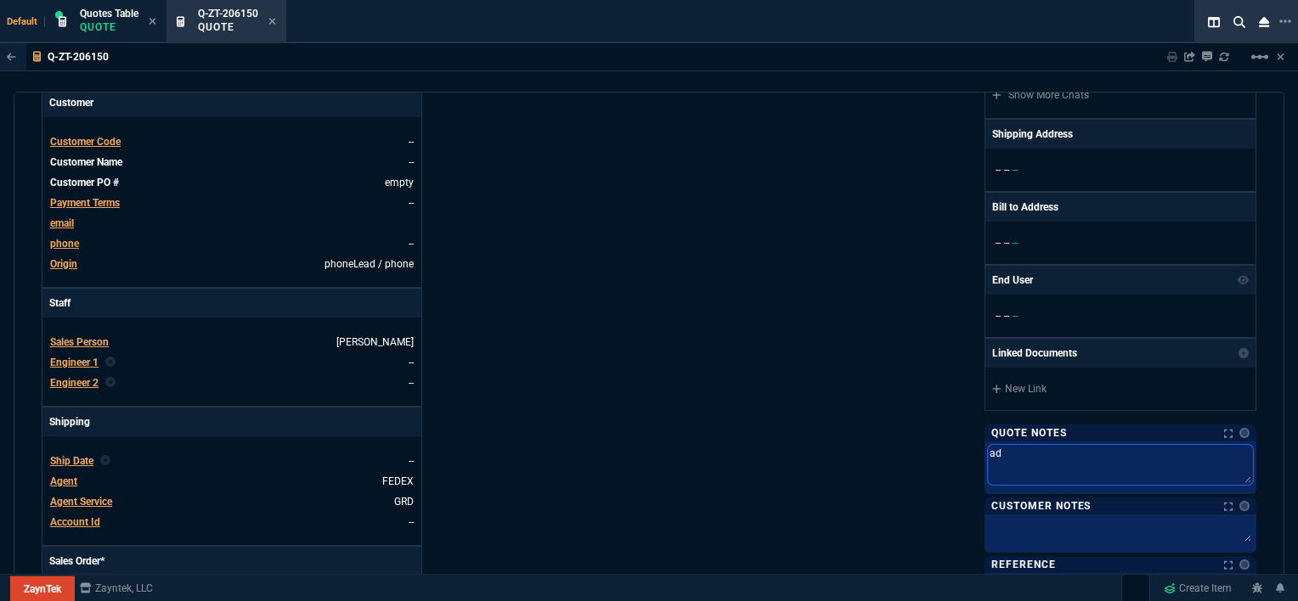
type textarea "adr"
type textarea "adri"
type textarea "adria"
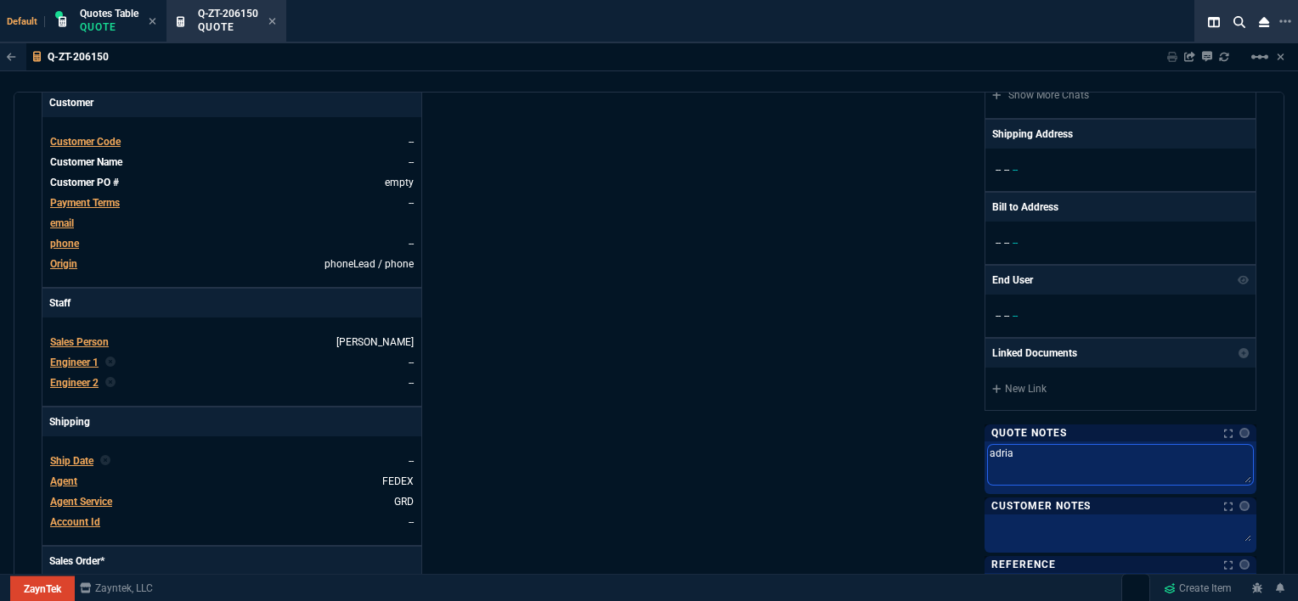
type textarea "adrian"
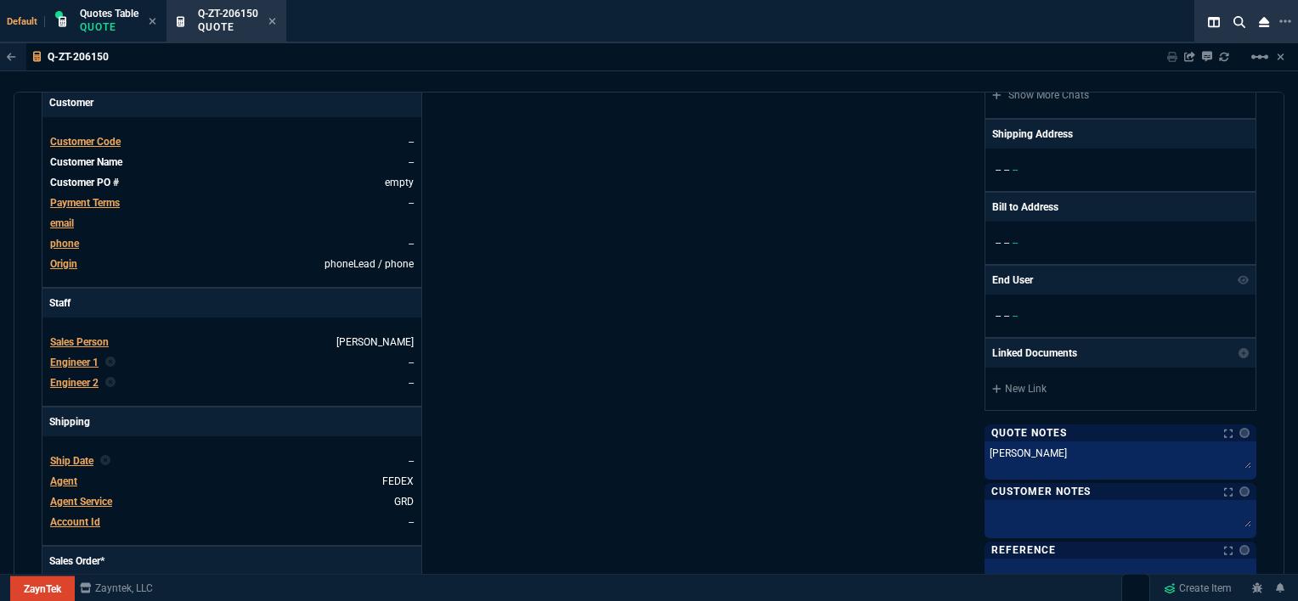
click at [741, 360] on div "ZaynTek, LLC 2609 Technology Dr Suite 200 Plano, TX 75074 Share Link MOMMY&THE …" at bounding box center [952, 319] width 607 height 888
click at [273, 23] on icon at bounding box center [272, 21] width 8 height 10
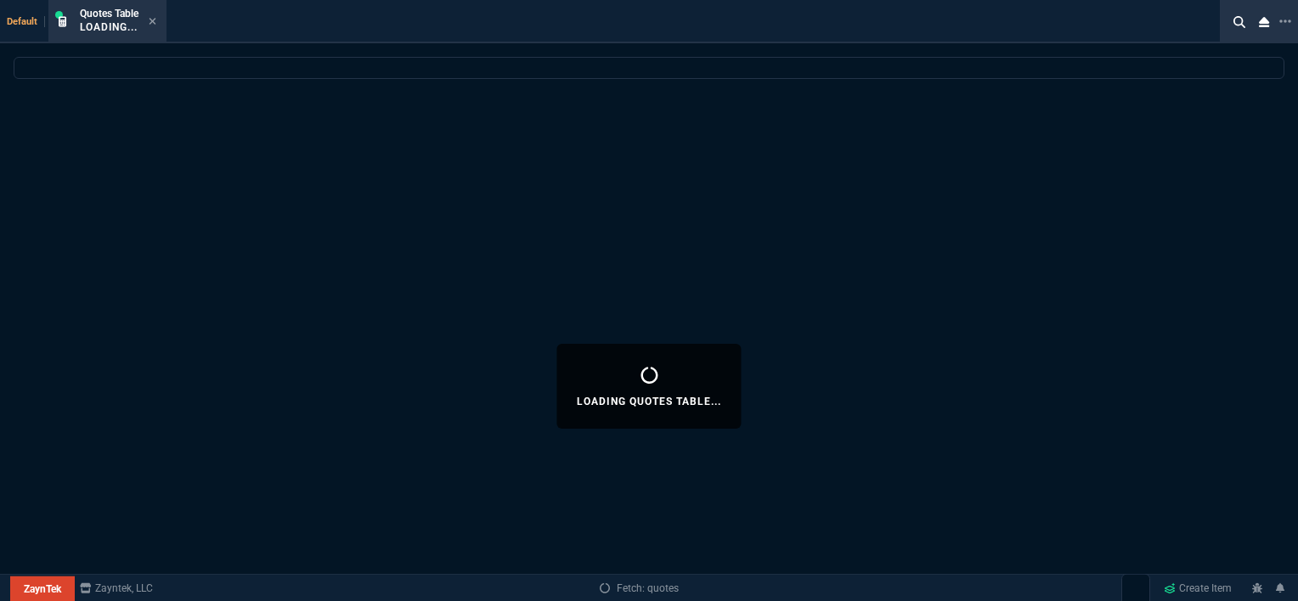
select select
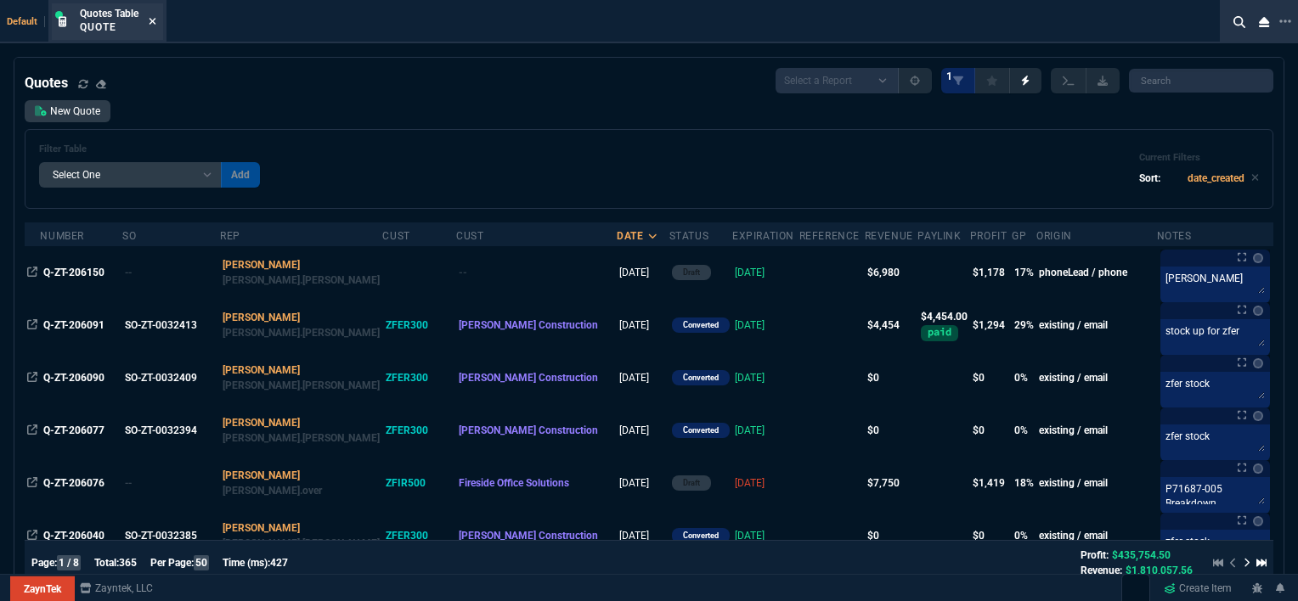
click at [156, 23] on icon at bounding box center [153, 21] width 8 height 10
